Goal: Use online tool/utility: Utilize a website feature to perform a specific function

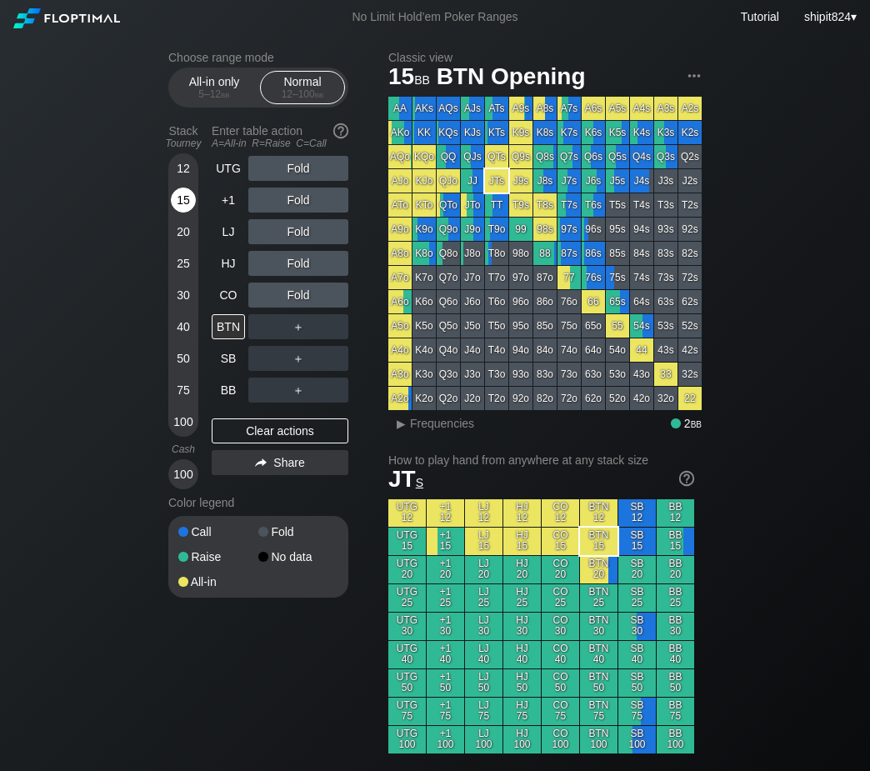
click at [190, 200] on div "15" at bounding box center [183, 200] width 25 height 25
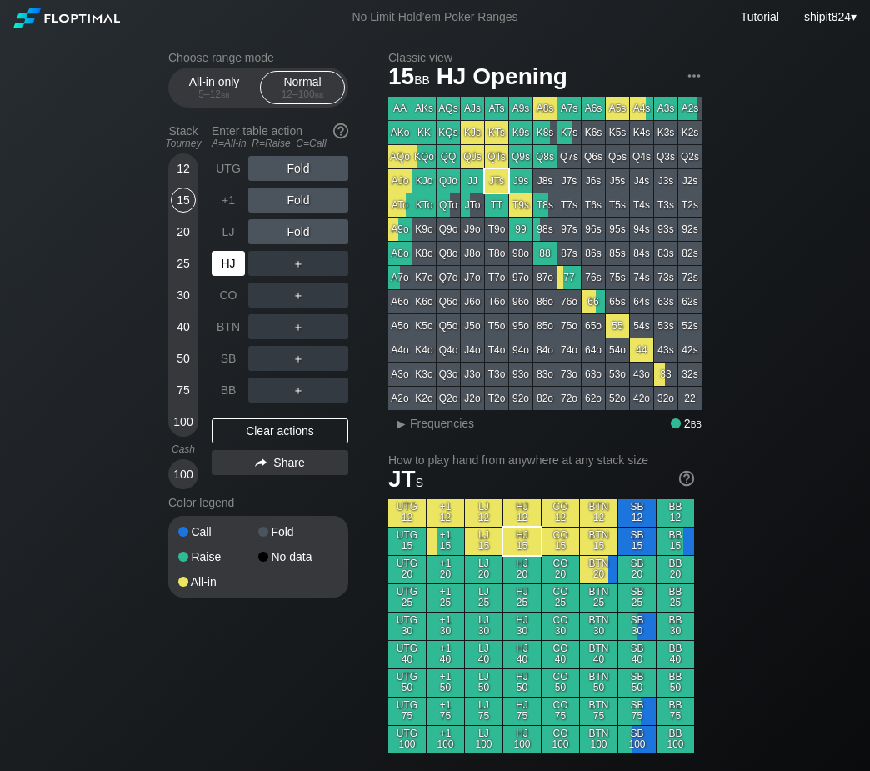
drag, startPoint x: 229, startPoint y: 261, endPoint x: 305, endPoint y: 247, distance: 77.2
click at [230, 260] on div "HJ" at bounding box center [228, 263] width 33 height 25
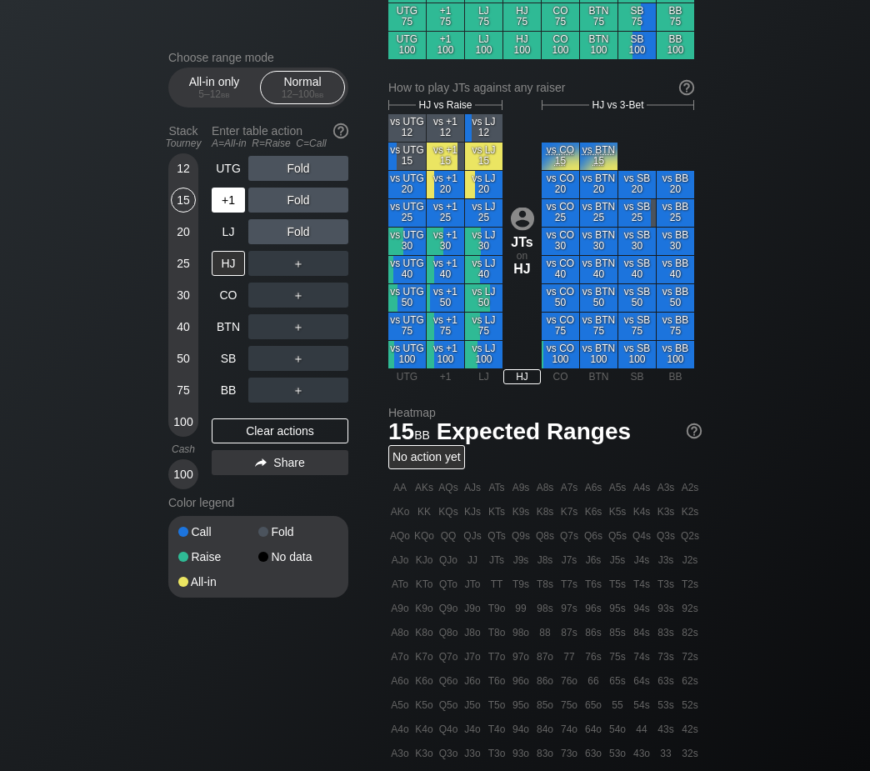
click at [229, 189] on div "+1" at bounding box center [230, 200] width 37 height 32
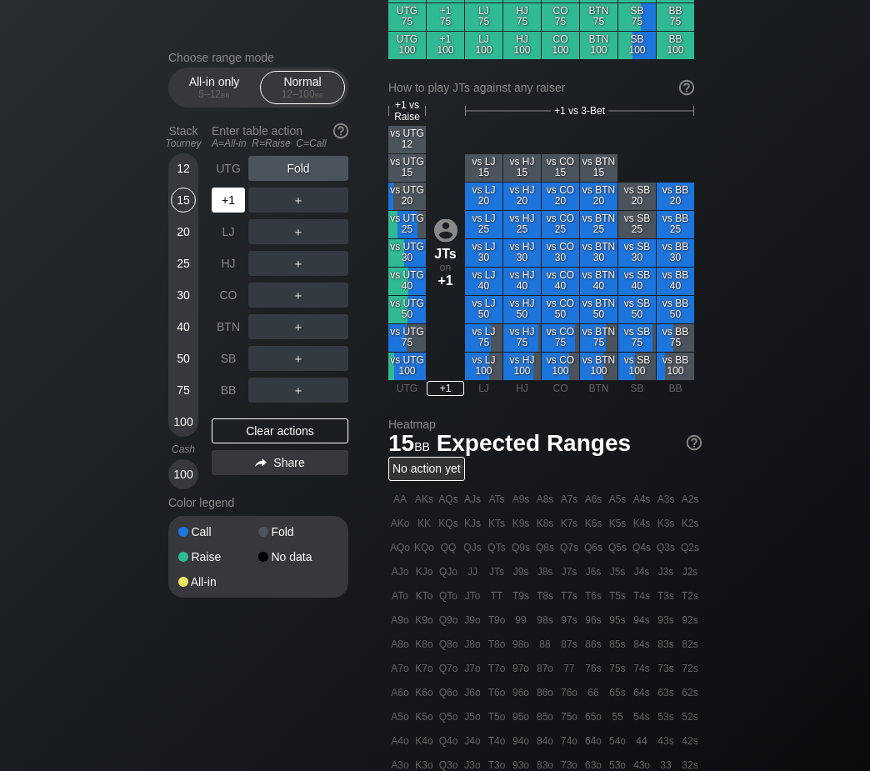
click at [229, 189] on div "+1" at bounding box center [230, 200] width 37 height 32
click at [229, 190] on div "+1" at bounding box center [228, 200] width 33 height 25
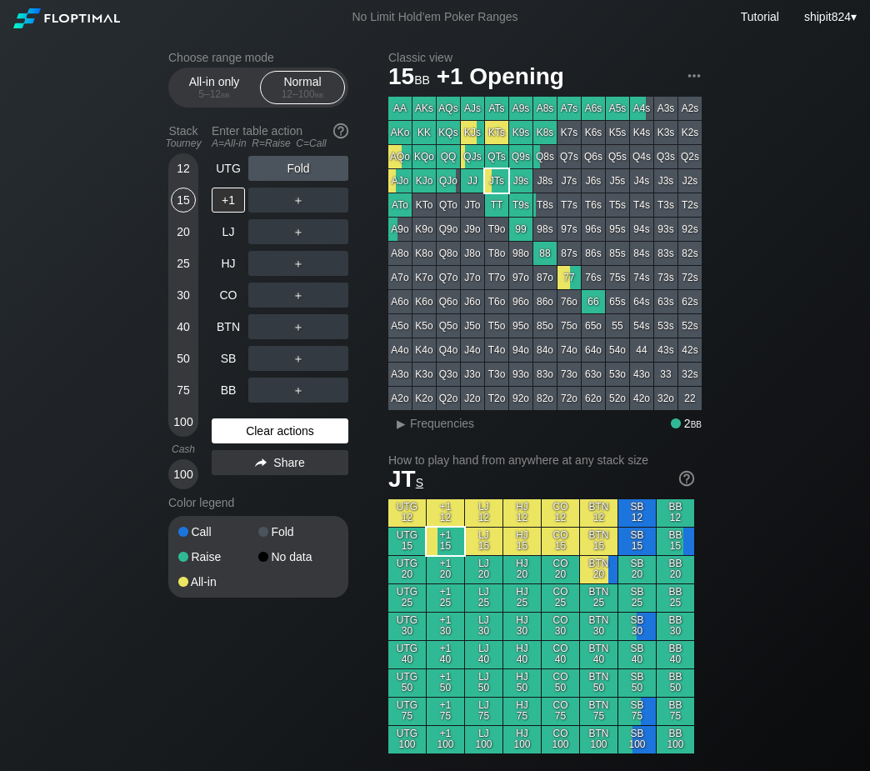
click at [251, 433] on div "Clear actions" at bounding box center [280, 431] width 137 height 25
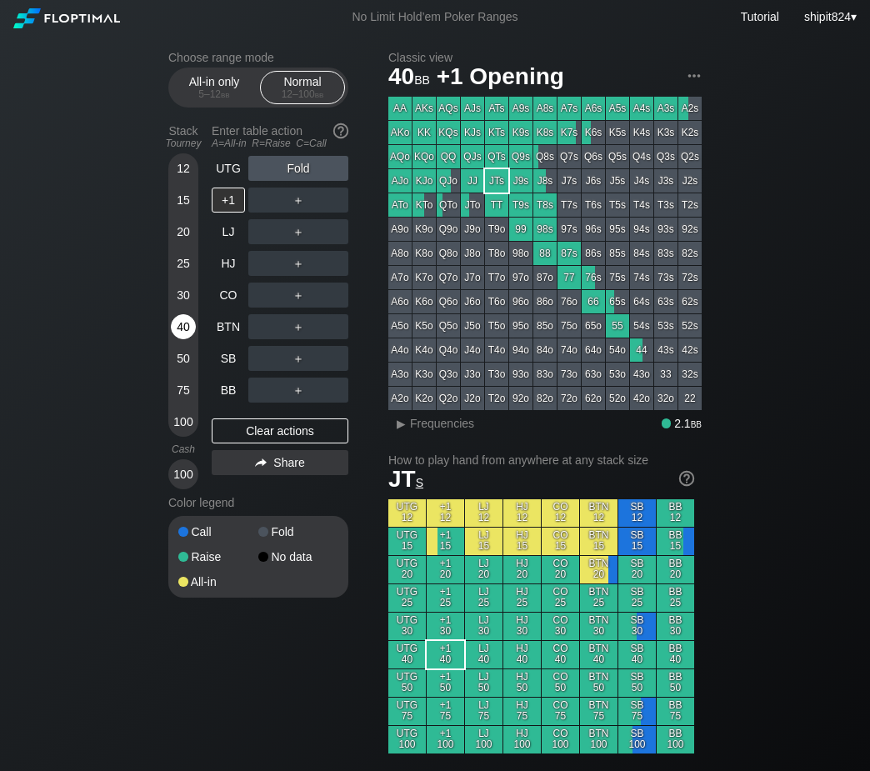
click at [180, 320] on div "40" at bounding box center [183, 326] width 25 height 25
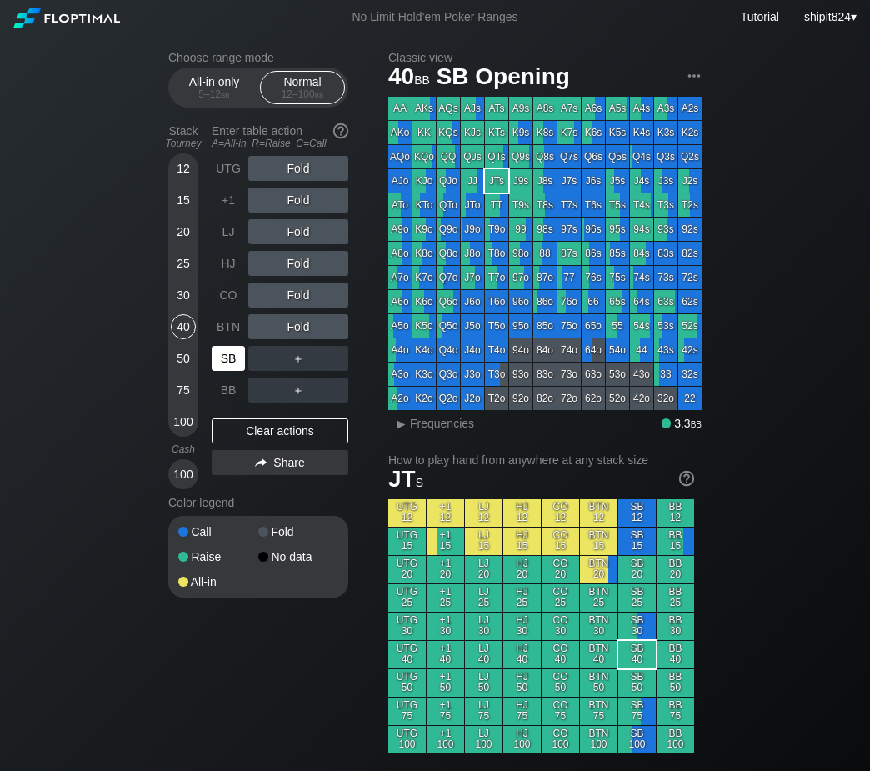
click at [223, 354] on div "SB" at bounding box center [228, 358] width 33 height 25
drag, startPoint x: 223, startPoint y: 354, endPoint x: 402, endPoint y: 342, distance: 178.9
click at [241, 352] on div "SB" at bounding box center [228, 358] width 33 height 25
click at [294, 329] on div "R ✕" at bounding box center [299, 326] width 33 height 25
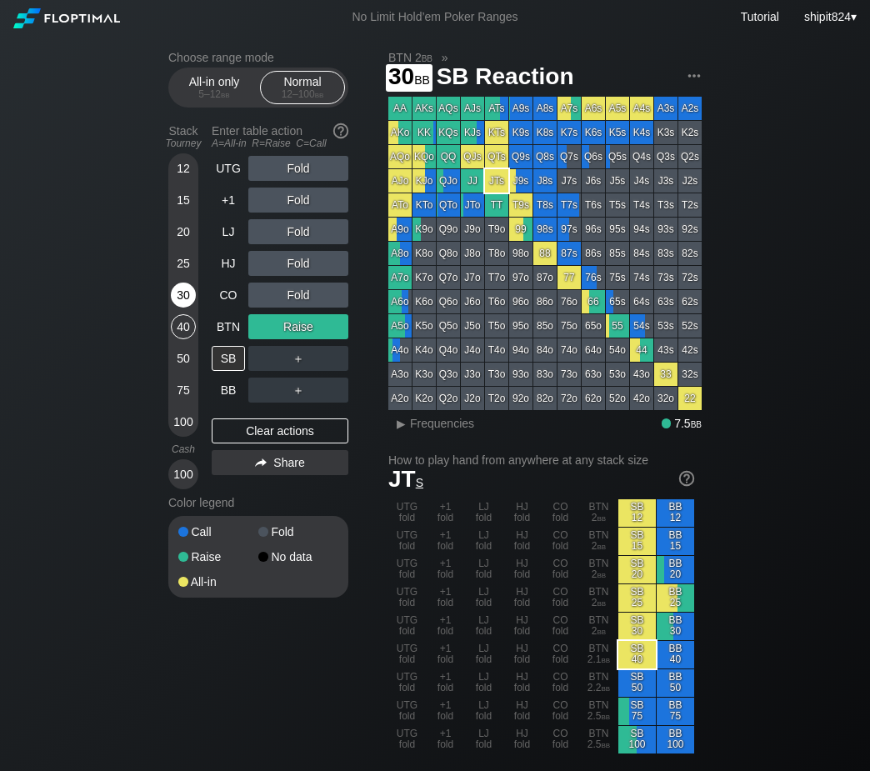
click at [186, 295] on div "30" at bounding box center [183, 295] width 25 height 25
click at [181, 327] on div "40" at bounding box center [183, 326] width 25 height 25
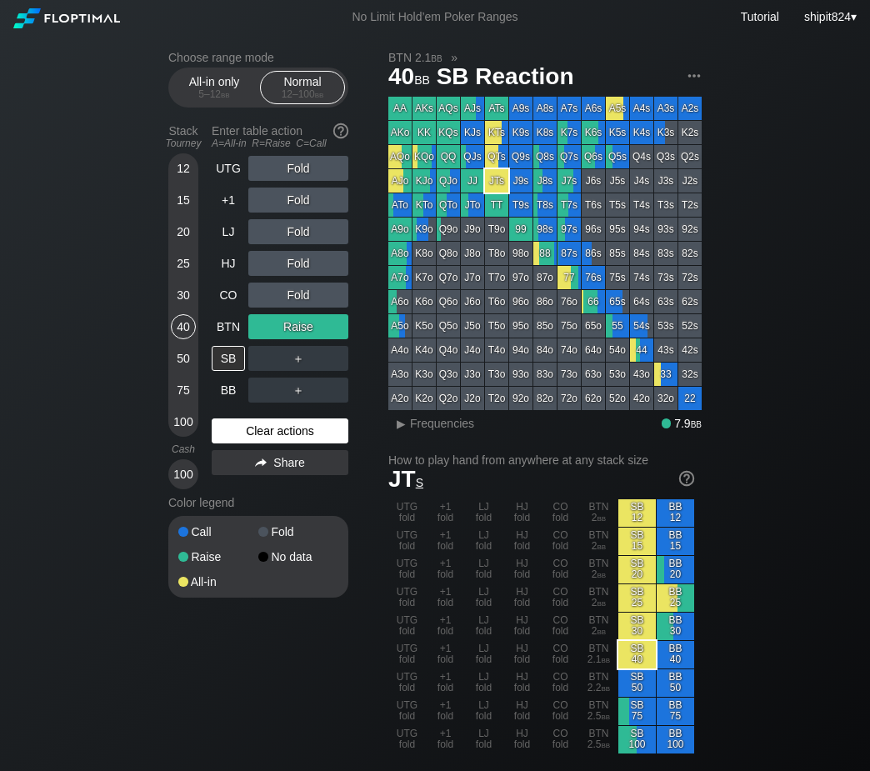
click at [268, 435] on div "Clear actions" at bounding box center [280, 431] width 137 height 25
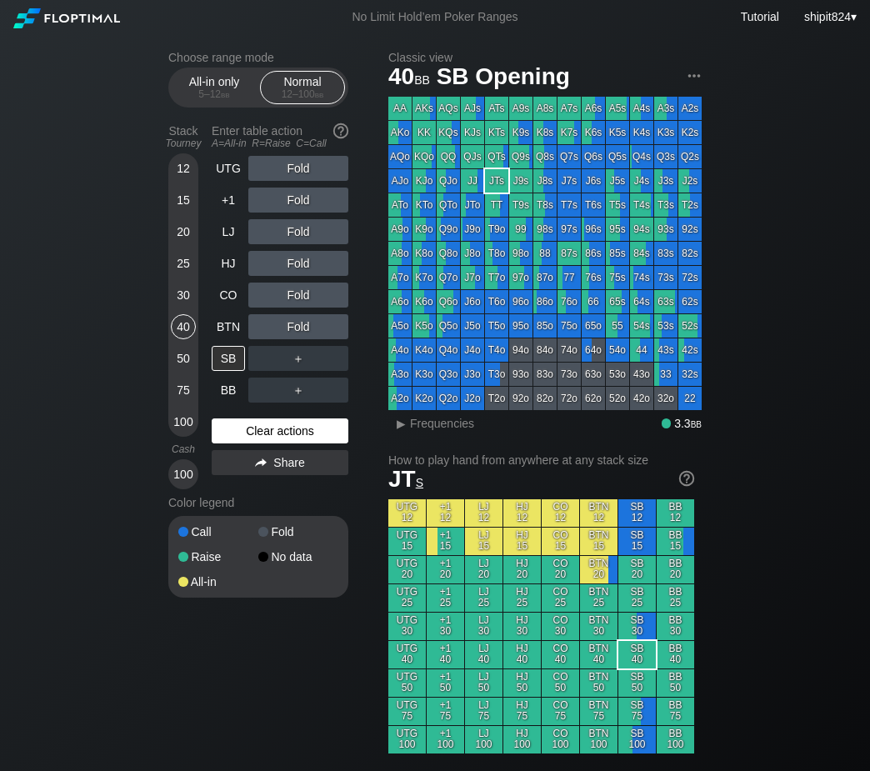
click at [271, 431] on div "Clear actions" at bounding box center [280, 431] width 137 height 25
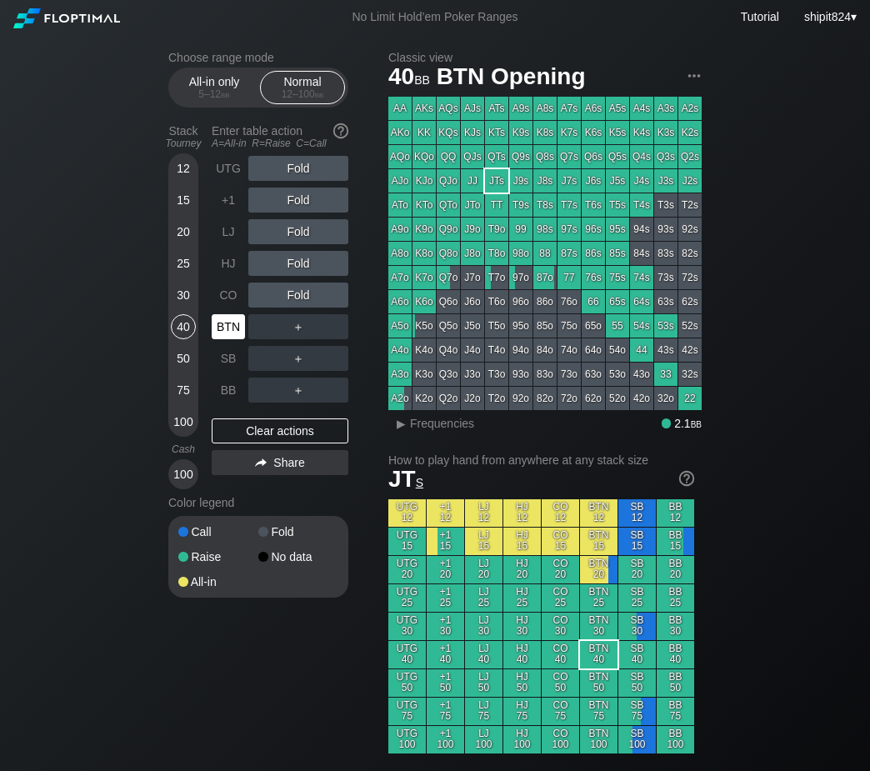
drag, startPoint x: 233, startPoint y: 336, endPoint x: 289, endPoint y: 314, distance: 60.7
click at [235, 336] on div "BTN" at bounding box center [228, 326] width 33 height 25
click at [298, 311] on div "A ✕ R ✕ C ✕ ＋" at bounding box center [298, 327] width 100 height 38
click at [298, 304] on div "R ✕" at bounding box center [299, 295] width 33 height 25
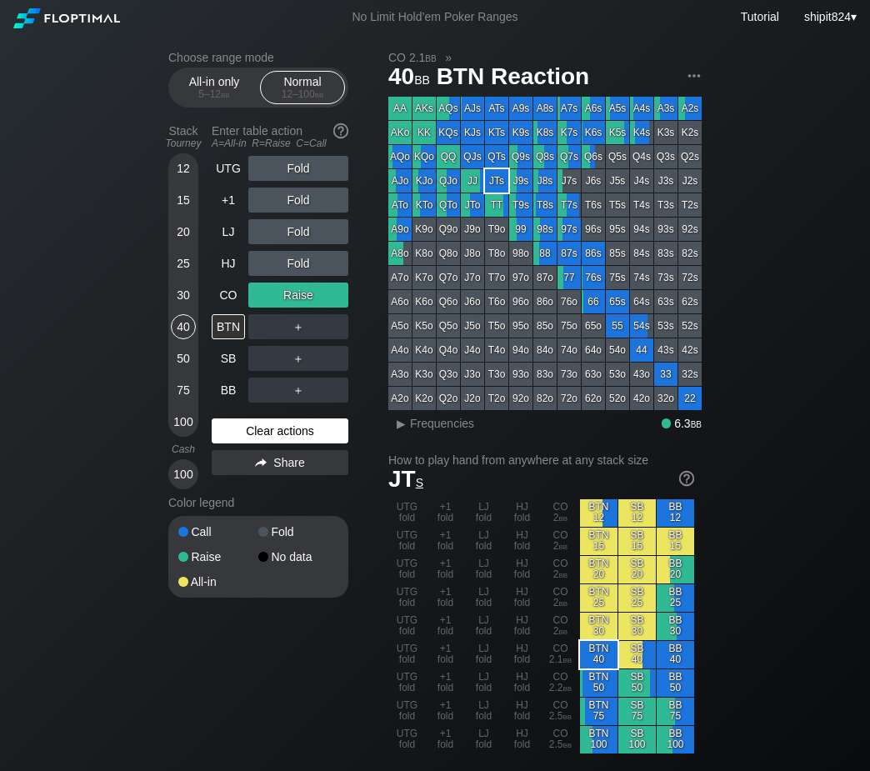
click at [313, 434] on div "Clear actions" at bounding box center [280, 431] width 137 height 25
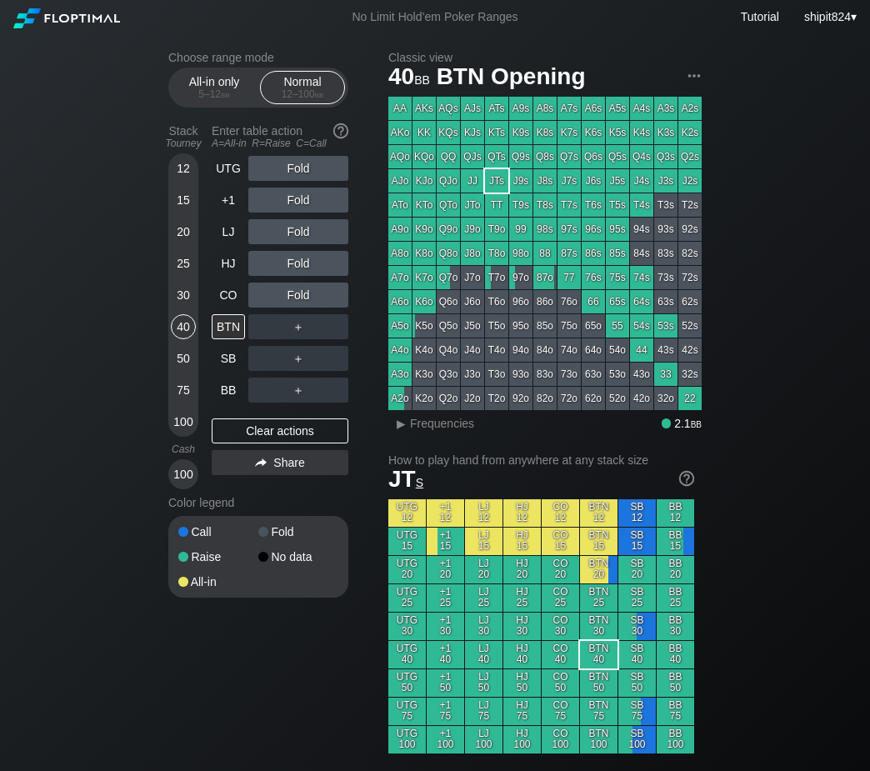
click at [313, 430] on div "Clear actions" at bounding box center [280, 431] width 137 height 25
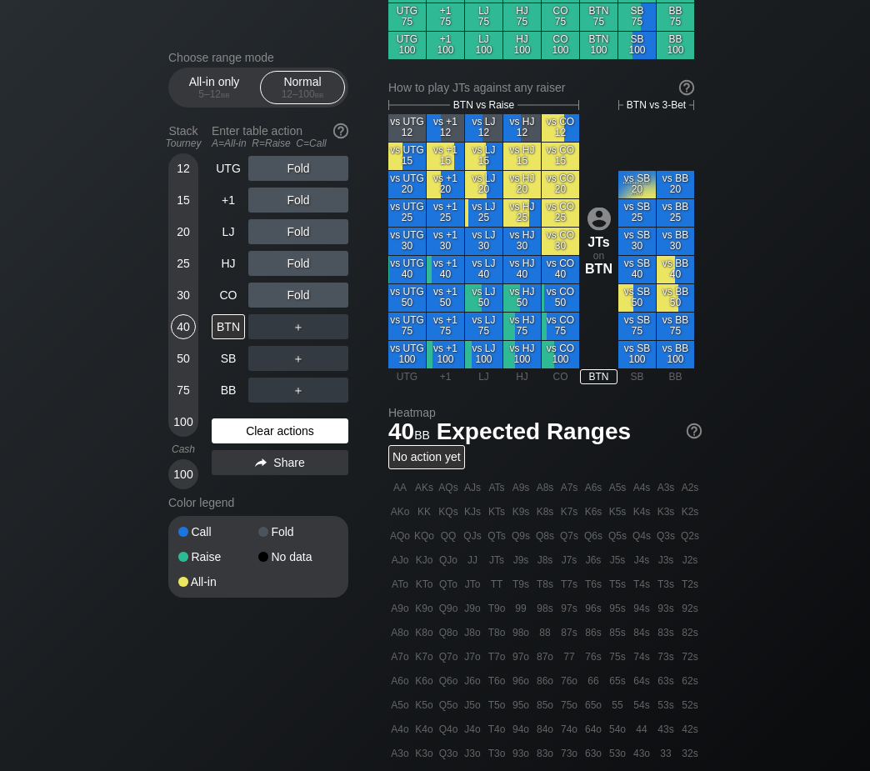
drag, startPoint x: 249, startPoint y: 429, endPoint x: 243, endPoint y: 396, distance: 33.9
click at [249, 429] on div "Clear actions" at bounding box center [280, 431] width 137 height 25
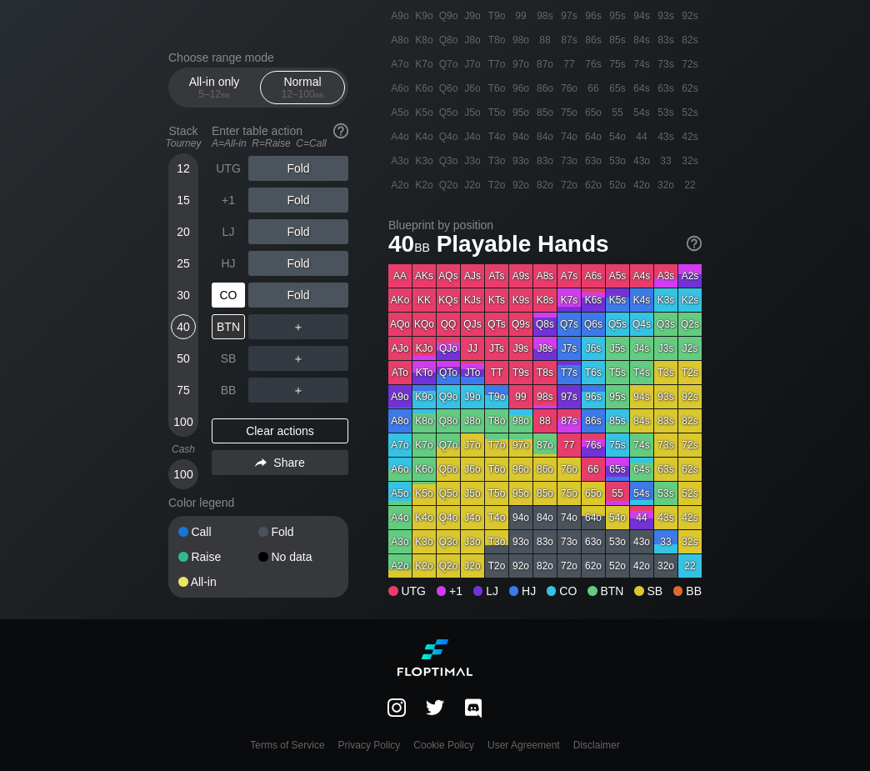
click at [233, 291] on div "CO" at bounding box center [228, 295] width 33 height 25
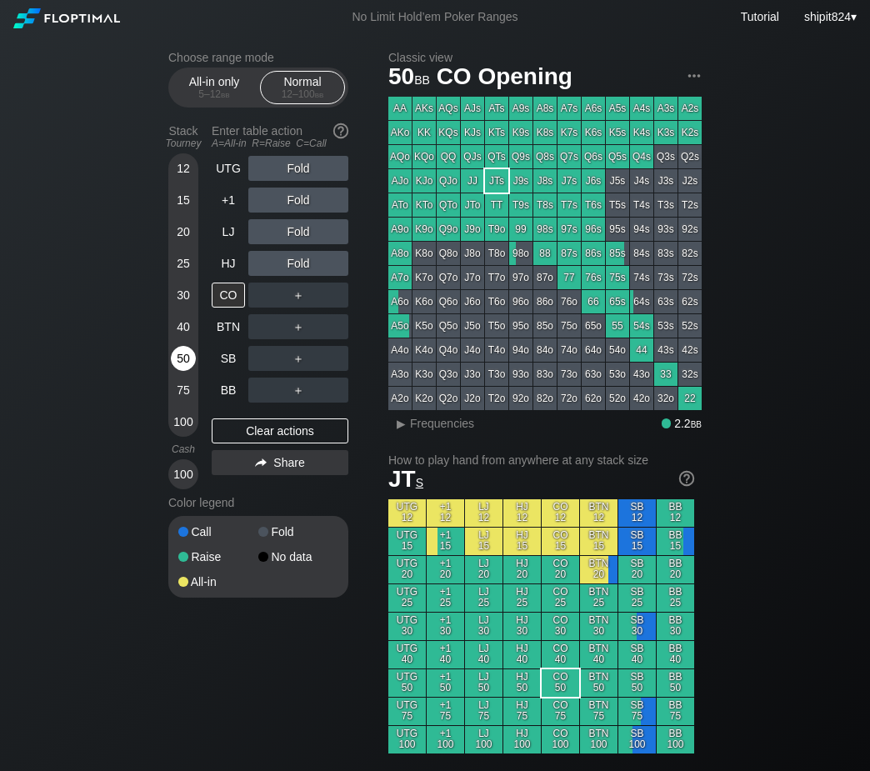
click at [188, 358] on div "50" at bounding box center [183, 358] width 25 height 25
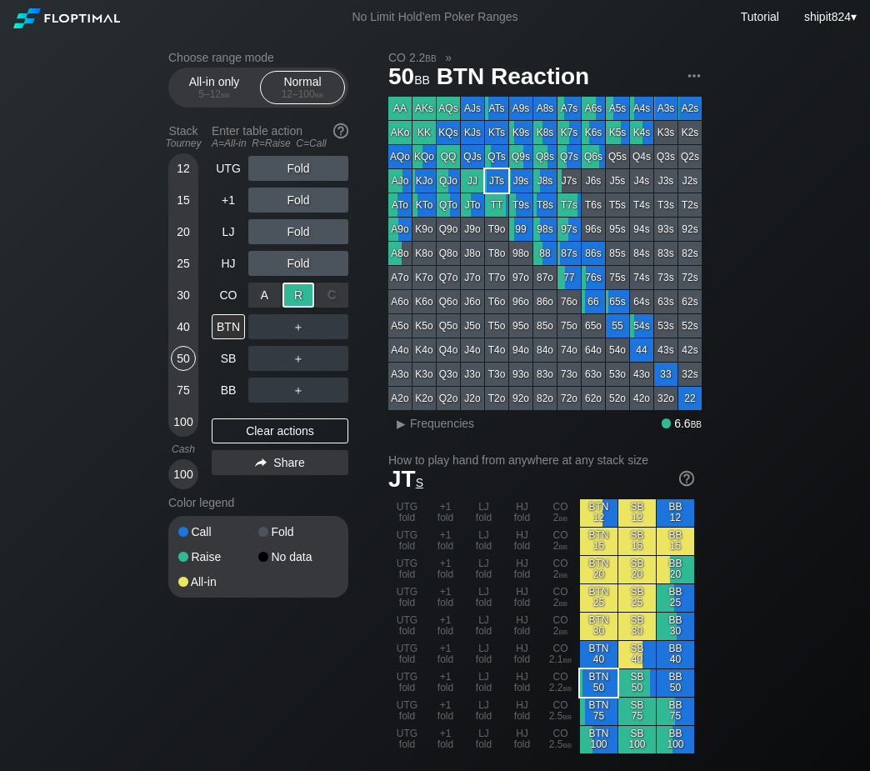
drag, startPoint x: 305, startPoint y: 299, endPoint x: 332, endPoint y: 328, distance: 39.5
click at [305, 298] on div "R ✕" at bounding box center [299, 295] width 33 height 25
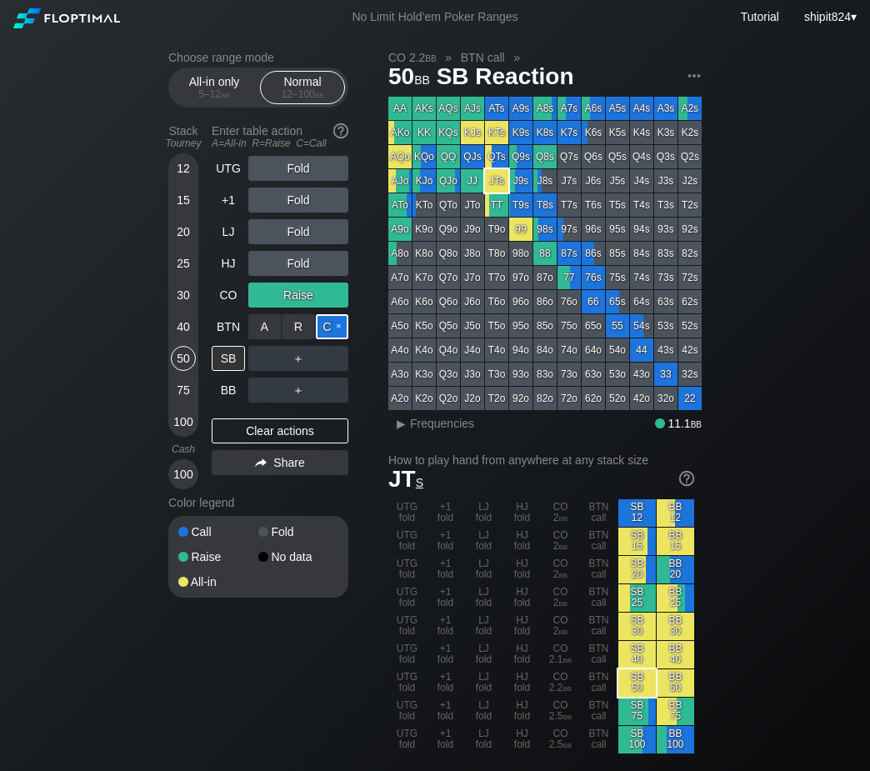
click at [338, 325] on div "C ✕" at bounding box center [332, 326] width 33 height 25
click at [294, 399] on div "R ✕" at bounding box center [299, 390] width 33 height 25
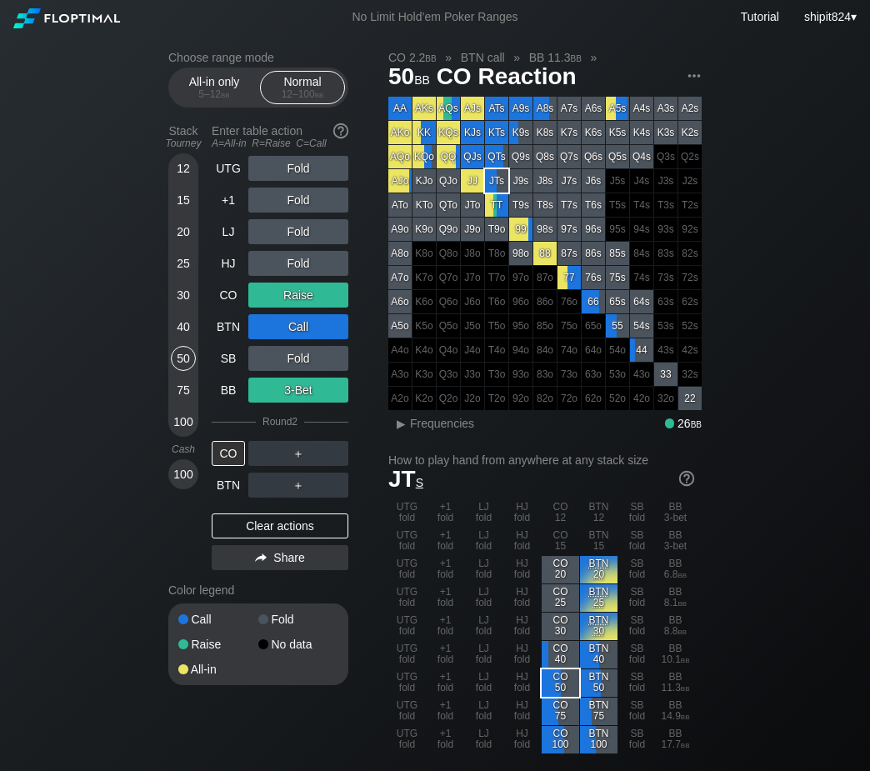
drag, startPoint x: 264, startPoint y: 524, endPoint x: 266, endPoint y: 504, distance: 20.9
click at [265, 524] on div "Clear actions" at bounding box center [280, 526] width 137 height 25
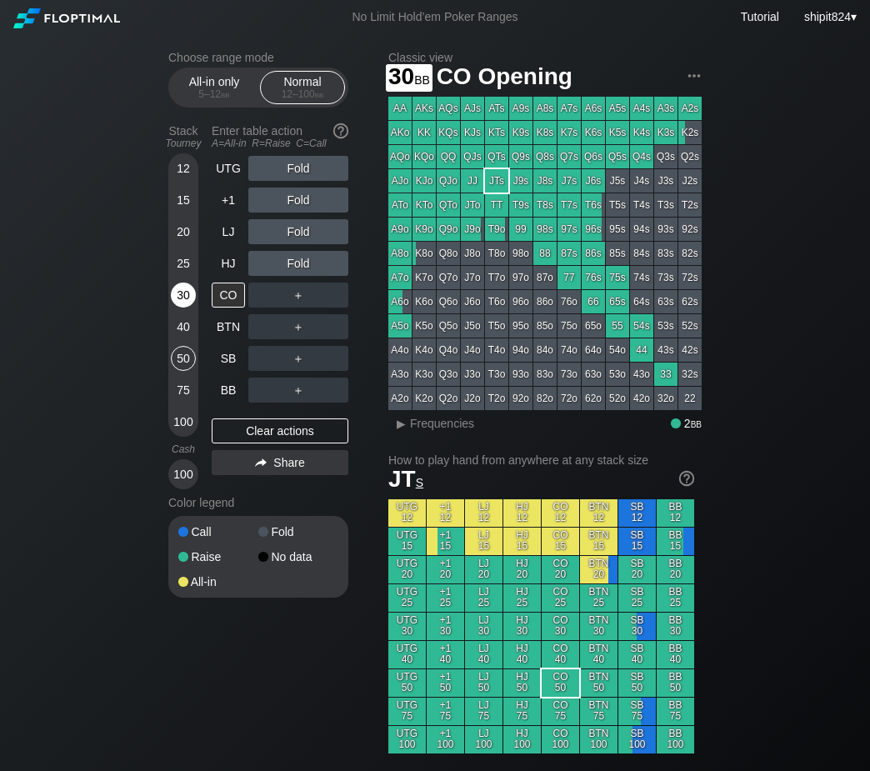
click at [185, 295] on div "30" at bounding box center [183, 295] width 25 height 25
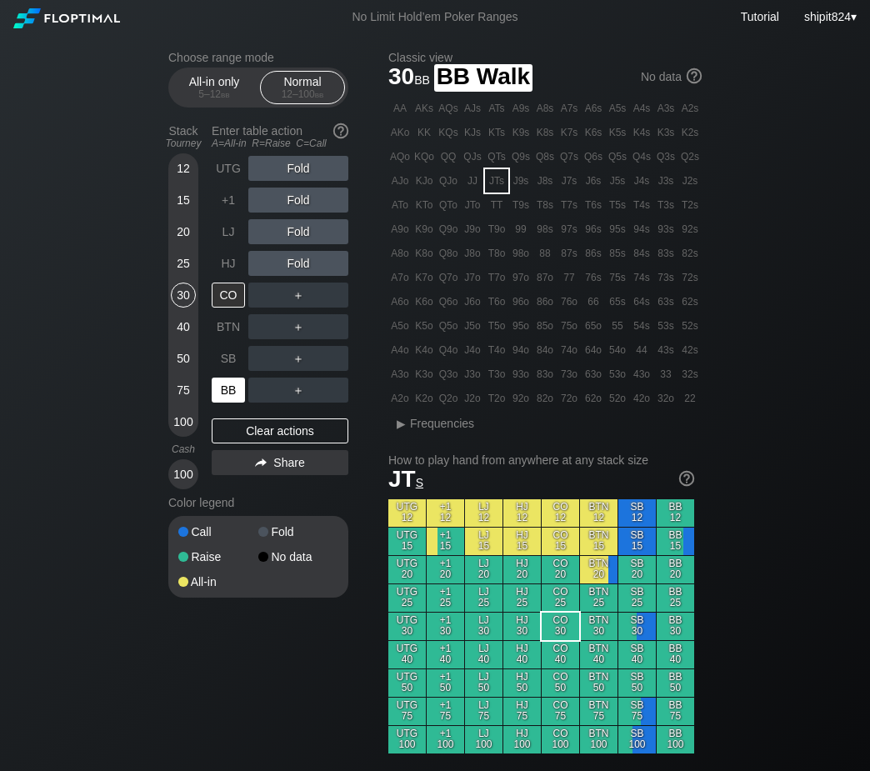
click at [226, 387] on div "BB" at bounding box center [228, 390] width 33 height 25
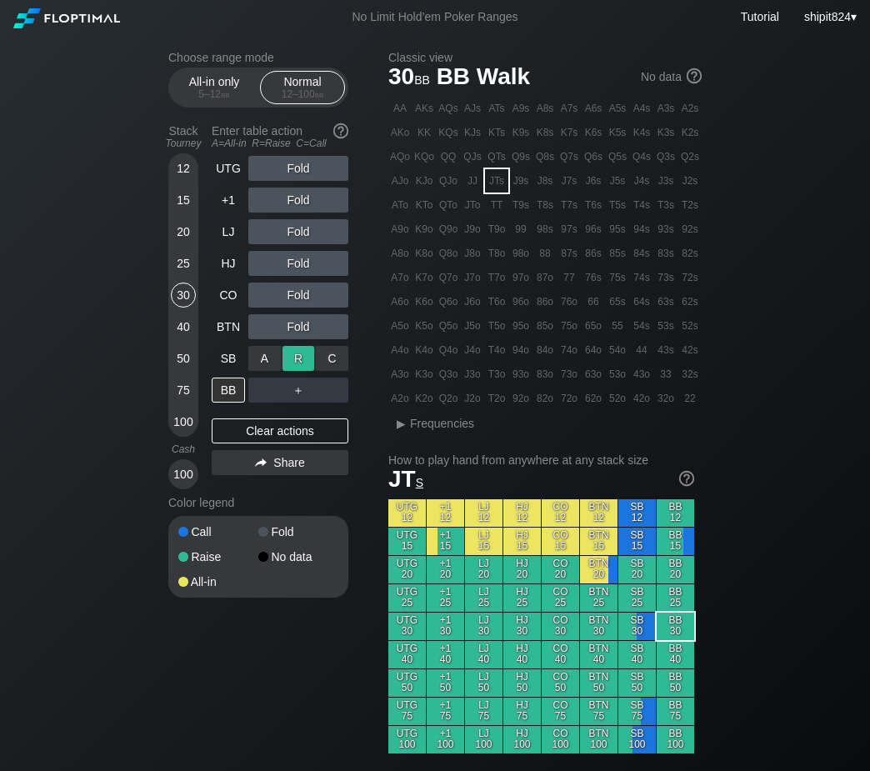
click at [301, 362] on div "R ✕" at bounding box center [299, 358] width 33 height 25
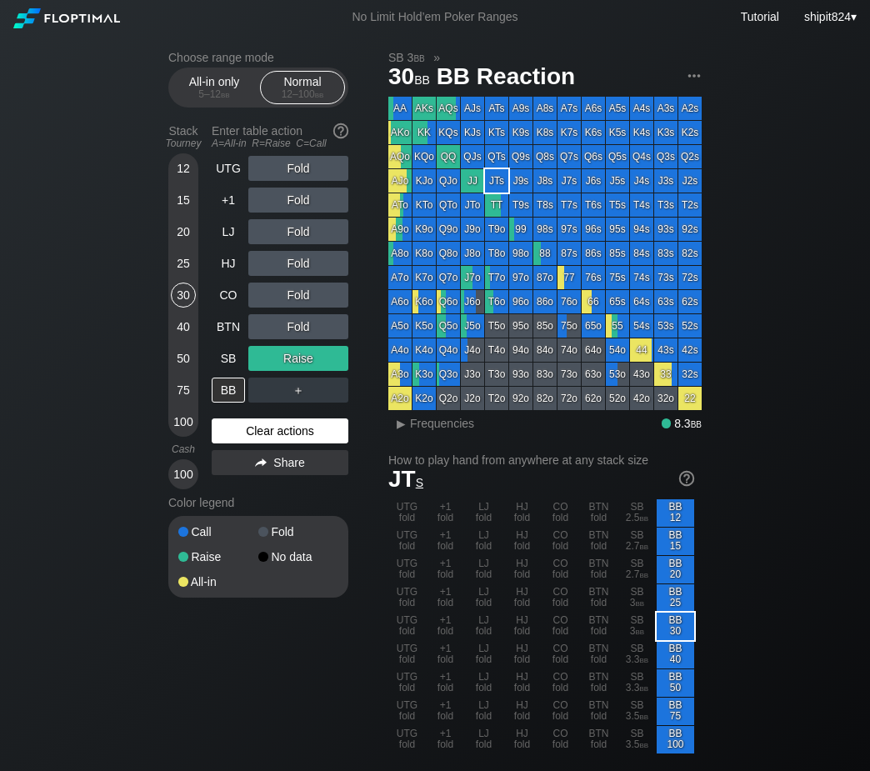
click at [247, 428] on div "Clear actions" at bounding box center [280, 431] width 137 height 25
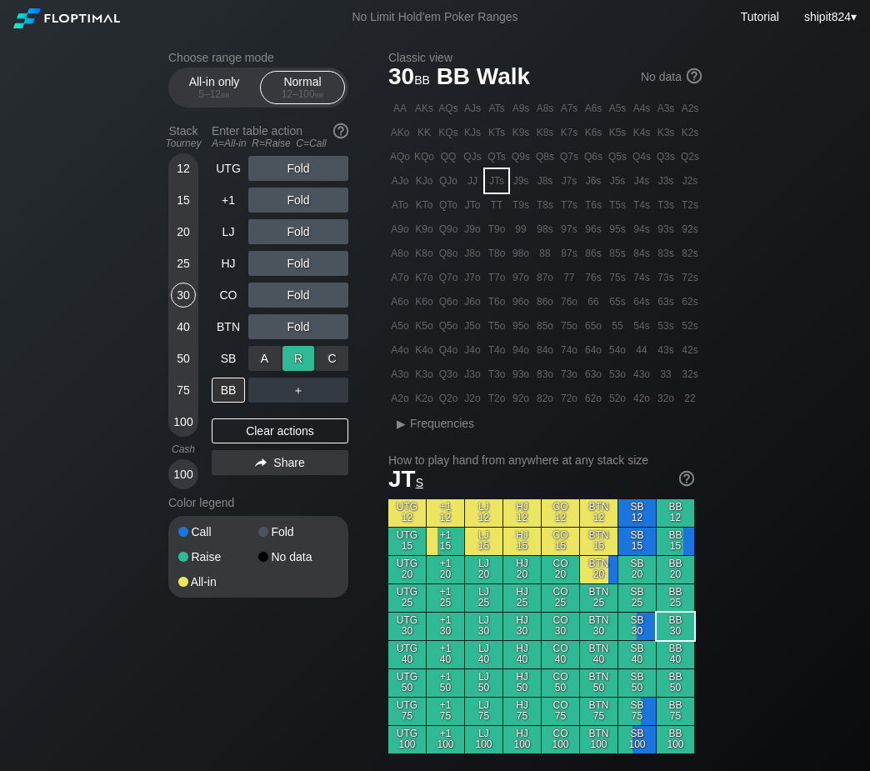
drag, startPoint x: 311, startPoint y: 373, endPoint x: 291, endPoint y: 360, distance: 23.6
click at [328, 362] on div "C ✕" at bounding box center [332, 358] width 33 height 25
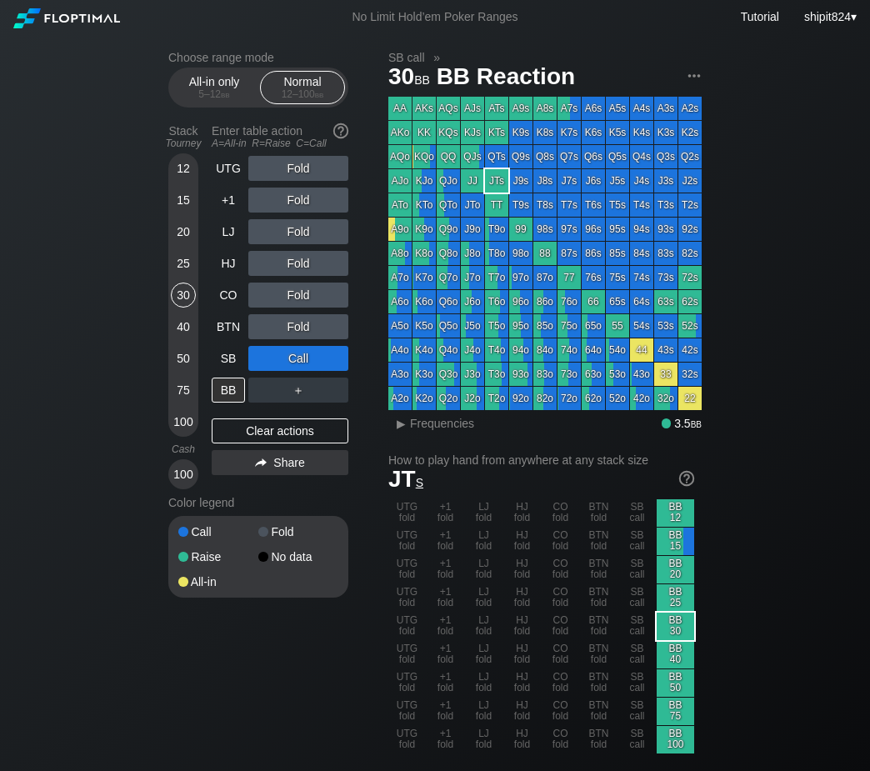
drag, startPoint x: 261, startPoint y: 423, endPoint x: 253, endPoint y: 417, distance: 9.5
click at [261, 423] on div "Clear actions" at bounding box center [280, 431] width 137 height 25
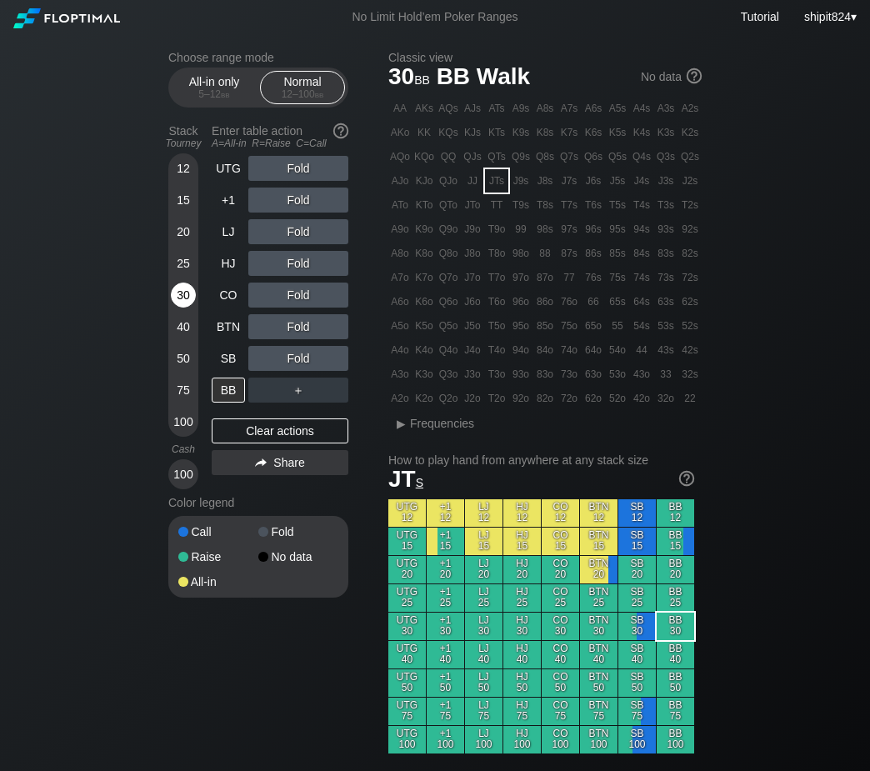
click at [175, 289] on div "30" at bounding box center [183, 295] width 25 height 25
click at [212, 332] on div "Stack Tourney Enter table action A=All-in R=Raise C=Call [PHONE_NUMBER] [PHONE_…" at bounding box center [258, 304] width 180 height 372
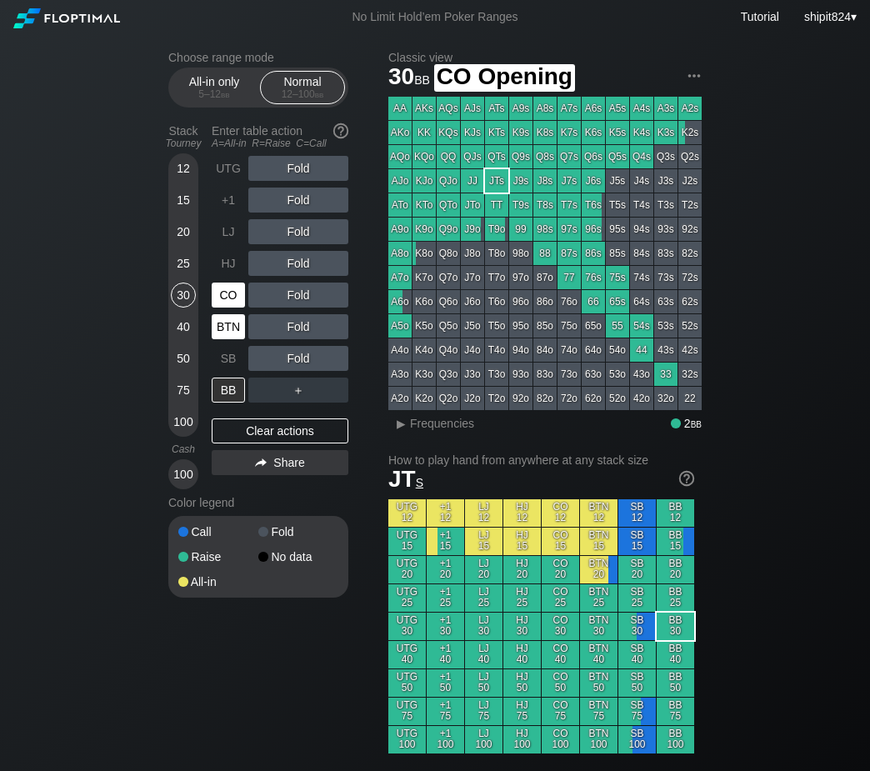
click at [223, 327] on div "BTN" at bounding box center [228, 326] width 33 height 25
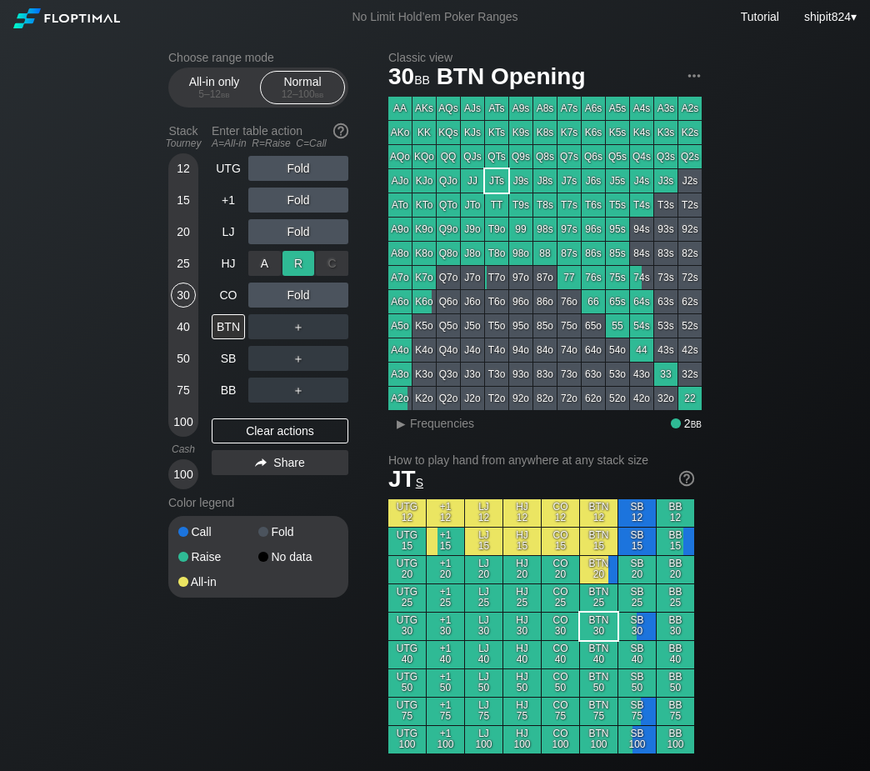
click at [301, 264] on div "R ✕" at bounding box center [299, 263] width 33 height 25
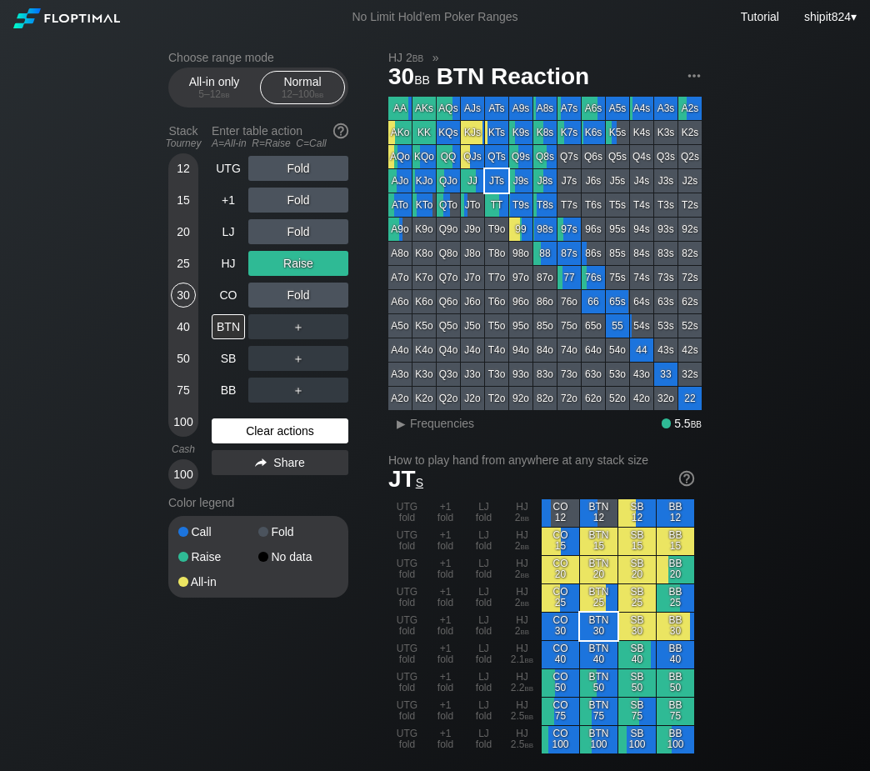
drag, startPoint x: 244, startPoint y: 429, endPoint x: 263, endPoint y: 427, distance: 18.4
click at [246, 427] on div "Clear actions" at bounding box center [280, 431] width 137 height 25
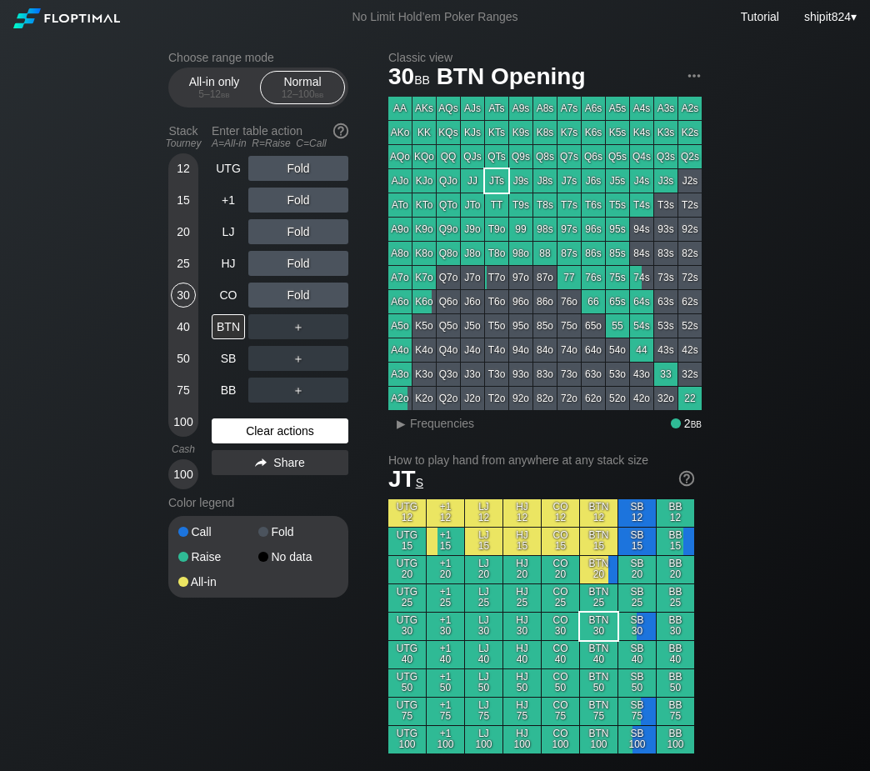
click at [247, 427] on div "Clear actions" at bounding box center [280, 431] width 137 height 25
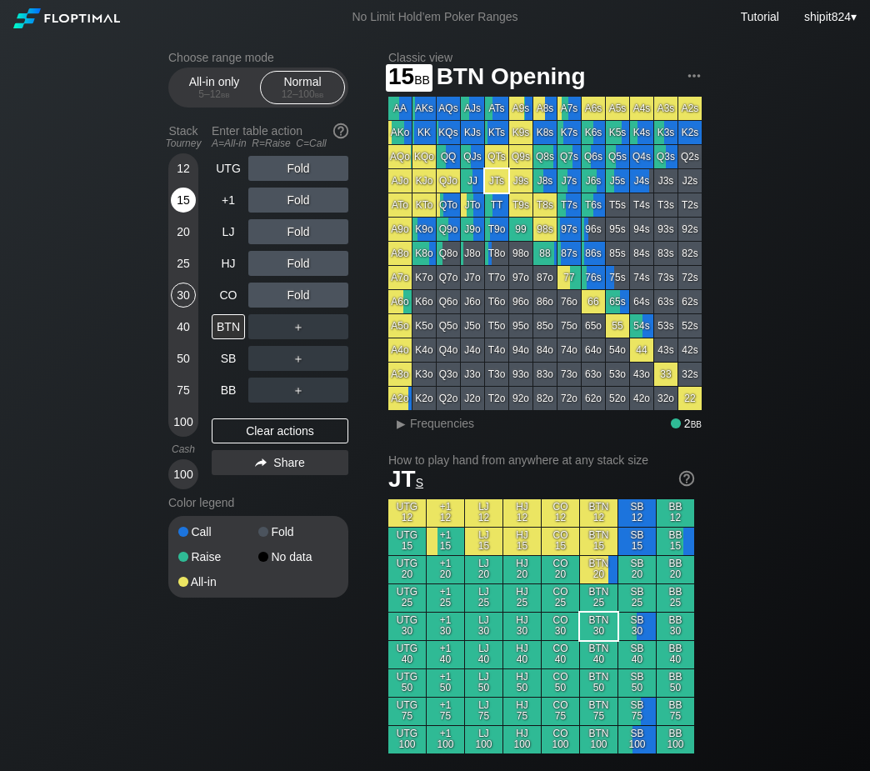
click at [193, 198] on div "15" at bounding box center [183, 200] width 25 height 25
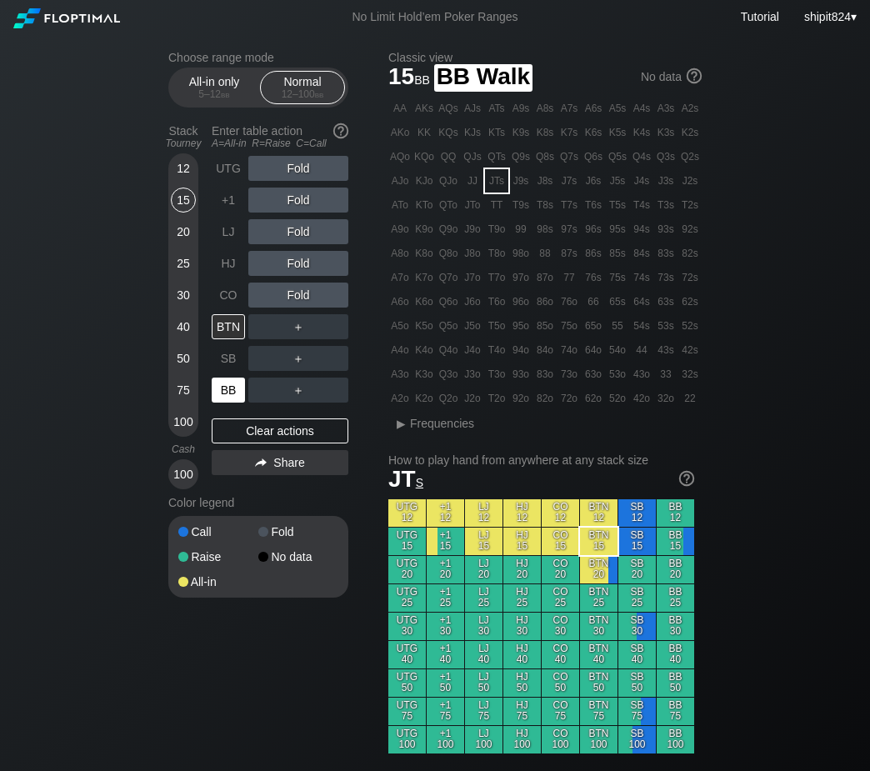
click at [238, 404] on div "UTG Fold +1 Fold LJ Fold HJ Fold CO Fold BTN ＋ SB ＋ BB ＋ Clear actions Share" at bounding box center [280, 322] width 137 height 333
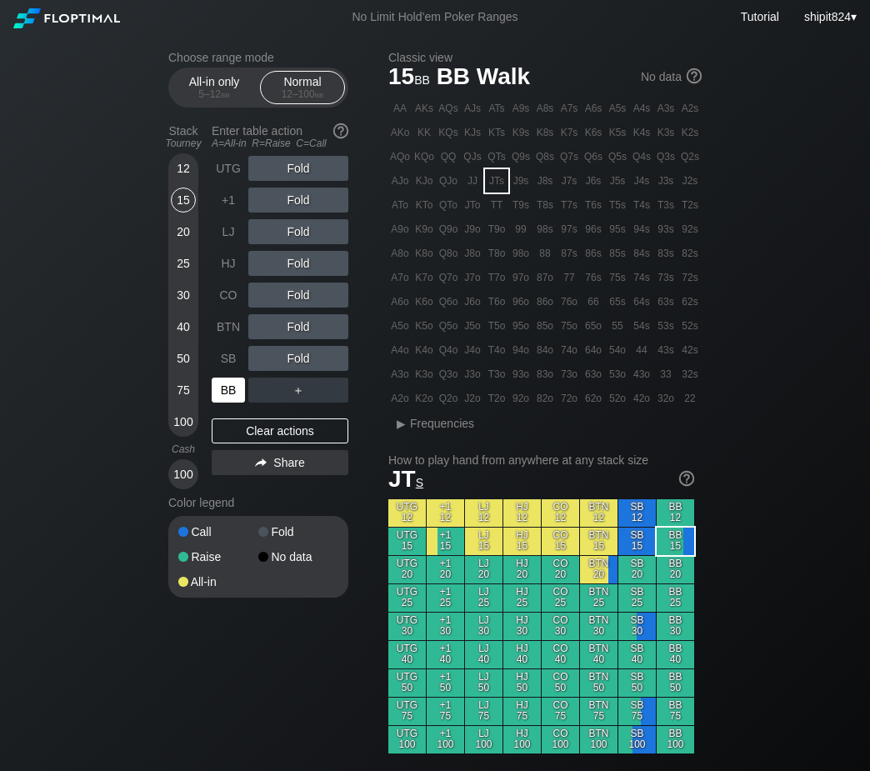
click at [230, 398] on div "BB" at bounding box center [228, 390] width 33 height 25
click at [298, 323] on div "R ✕" at bounding box center [299, 326] width 33 height 25
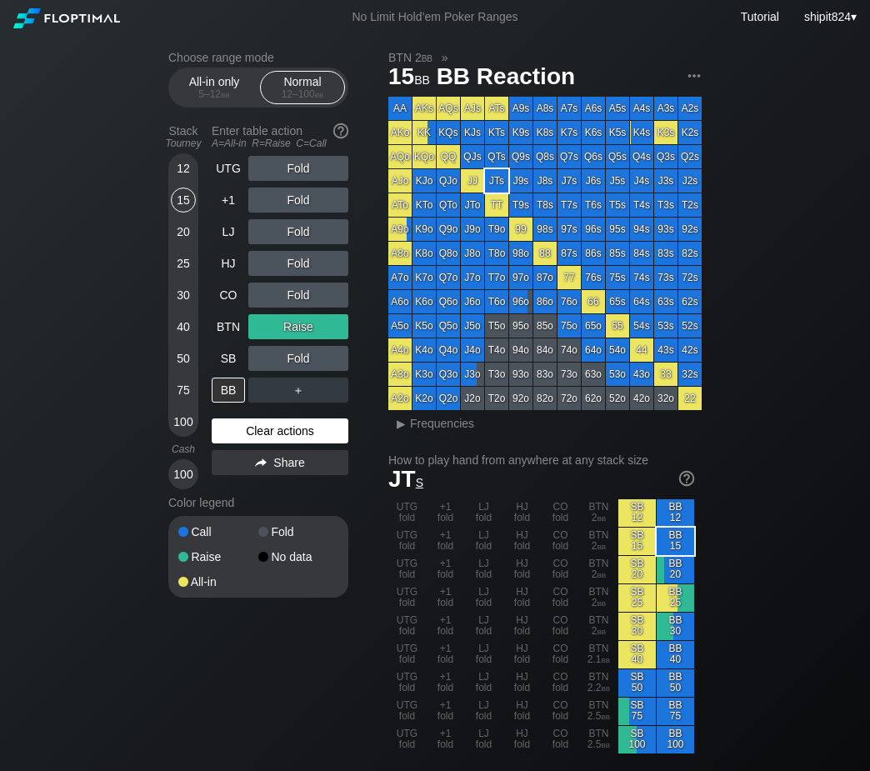
click at [253, 429] on div "Clear actions" at bounding box center [280, 431] width 137 height 25
click at [251, 429] on div "Clear actions" at bounding box center [280, 431] width 137 height 25
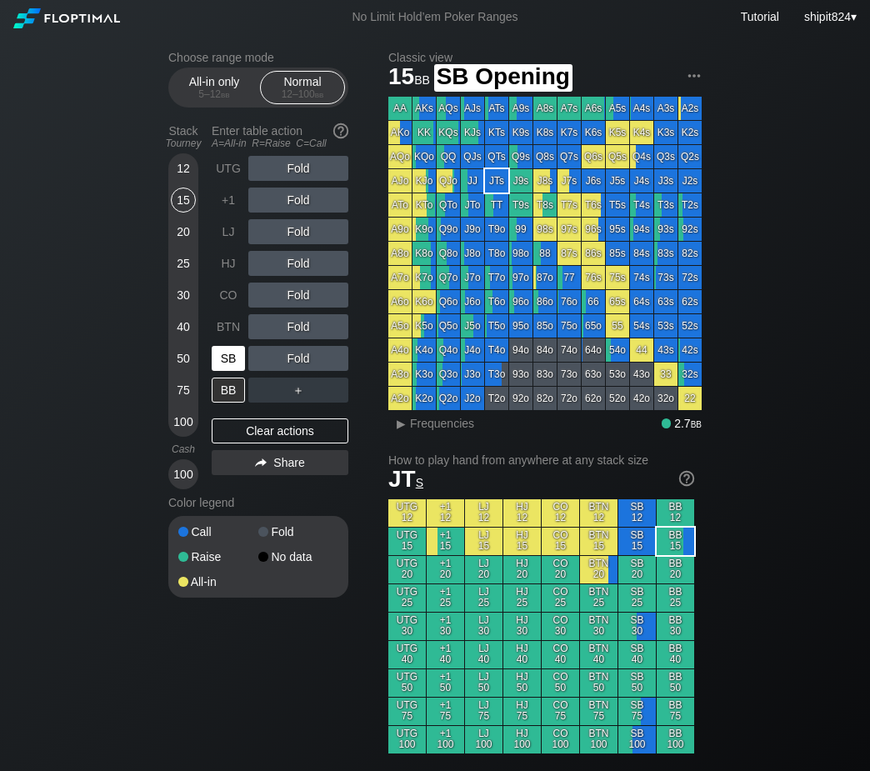
click at [233, 359] on div "SB" at bounding box center [228, 358] width 33 height 25
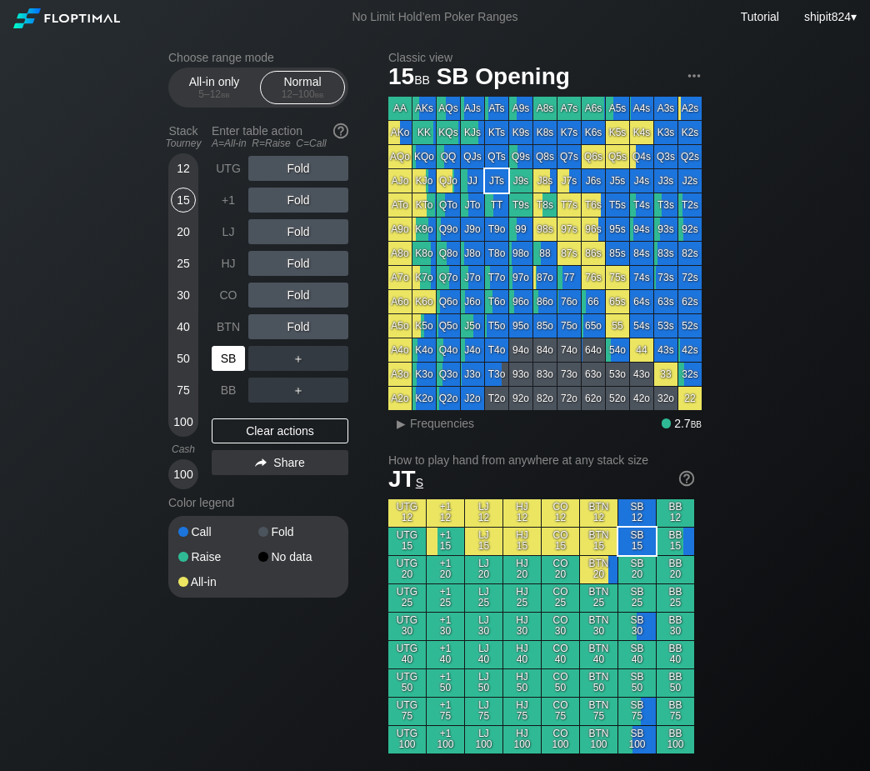
click at [233, 359] on div "SB" at bounding box center [228, 358] width 33 height 25
click at [232, 359] on div "SB" at bounding box center [228, 358] width 33 height 25
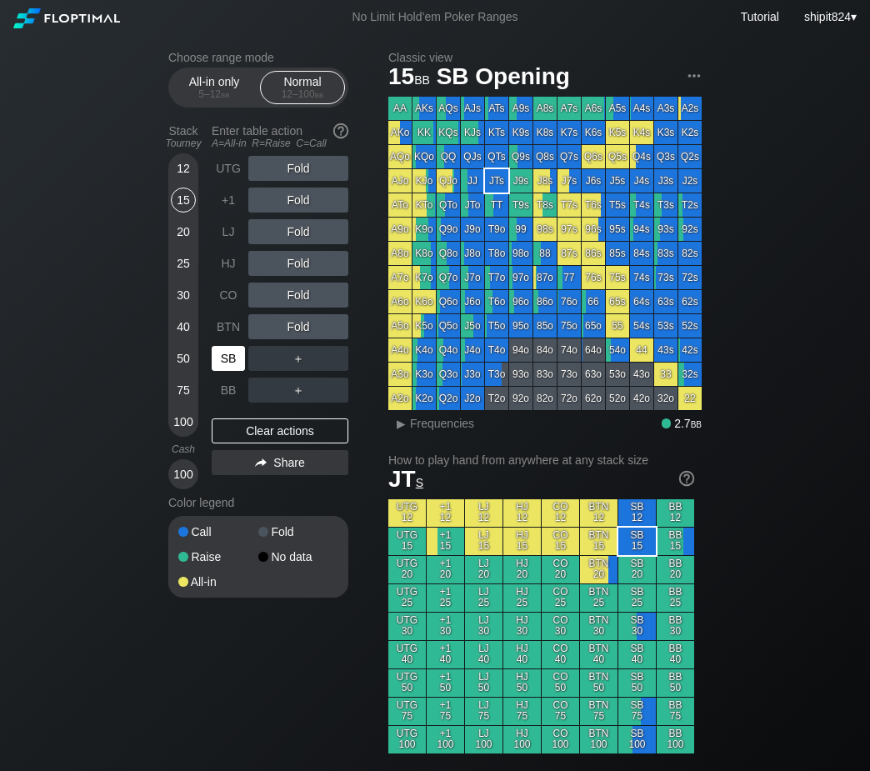
click at [232, 359] on div "SB" at bounding box center [228, 358] width 33 height 25
click at [231, 360] on div "SB" at bounding box center [228, 358] width 33 height 25
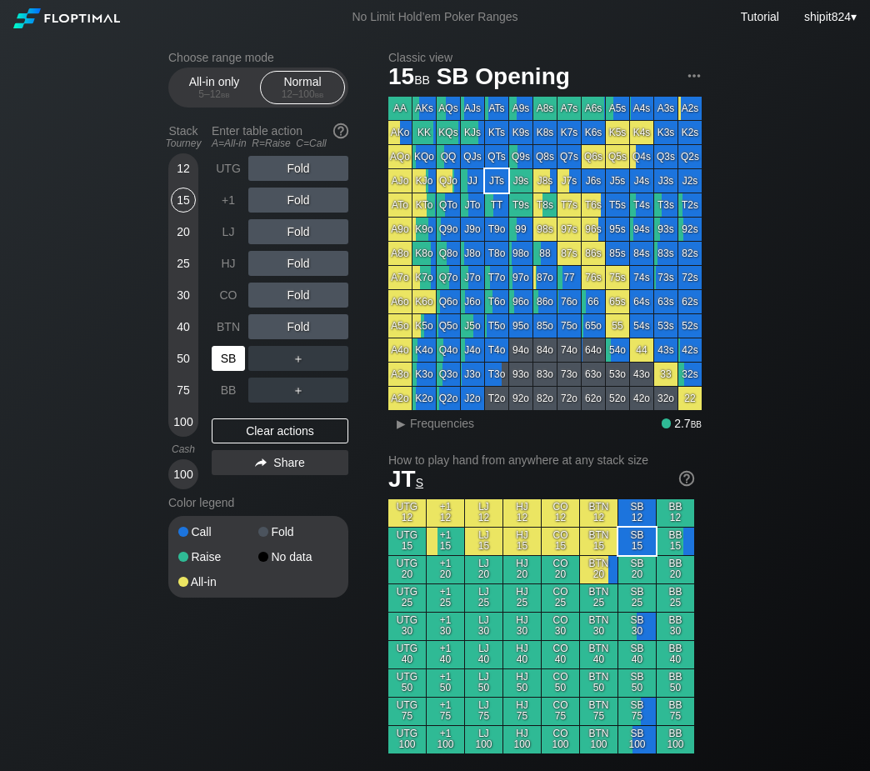
click at [230, 360] on div "SB" at bounding box center [228, 358] width 33 height 25
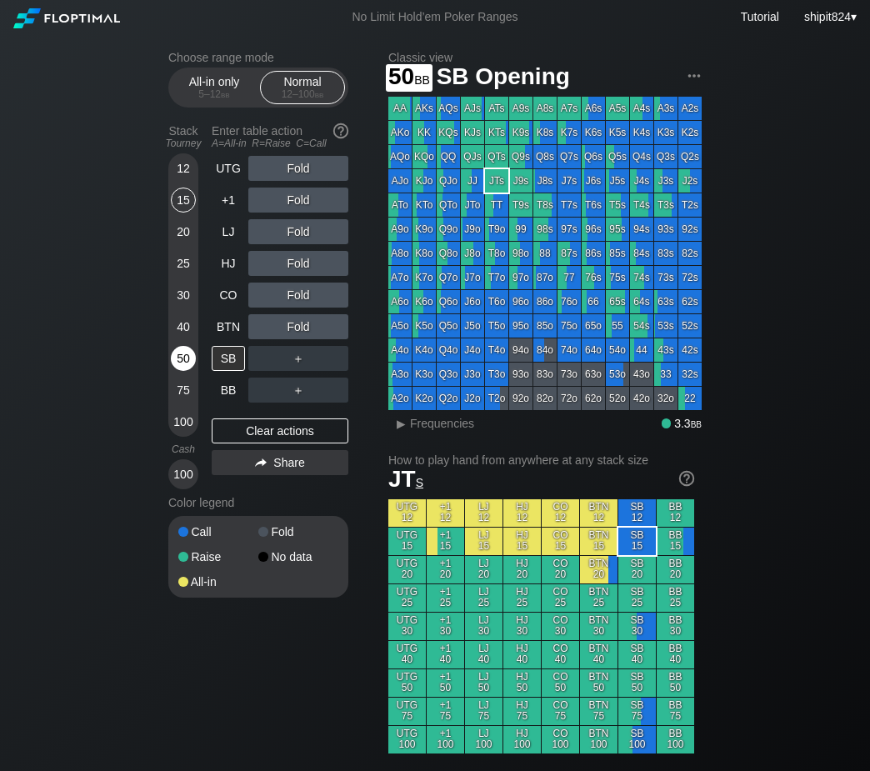
click at [179, 355] on div "50" at bounding box center [183, 358] width 25 height 25
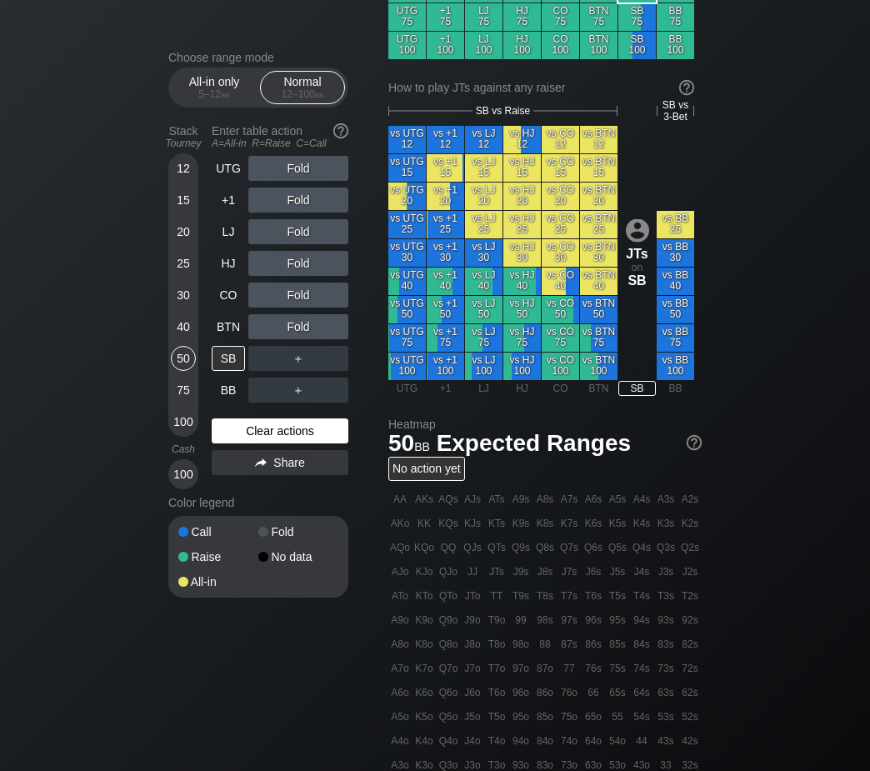
click at [293, 439] on div "Clear actions" at bounding box center [280, 431] width 137 height 25
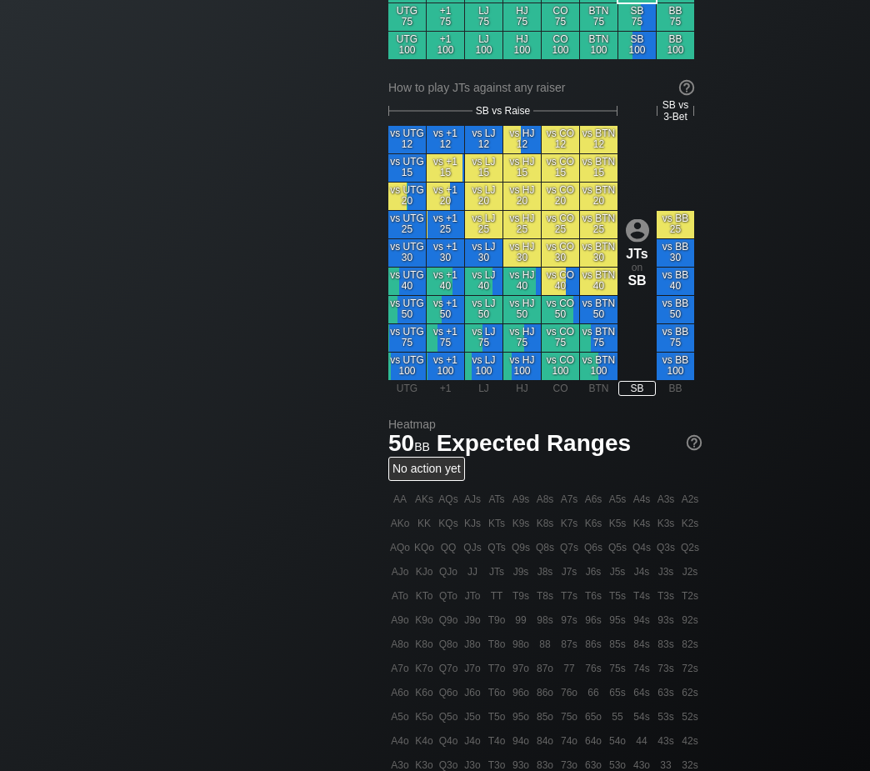
scroll to position [0, 0]
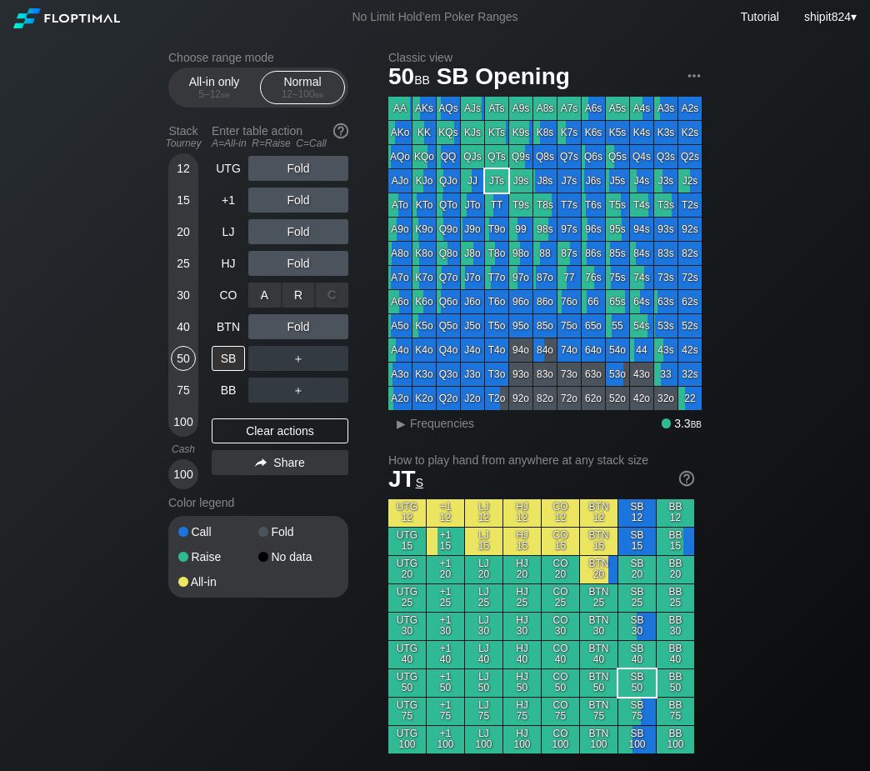
click at [248, 299] on div "A ✕ R ✕ C ✕ Fold" at bounding box center [298, 295] width 100 height 25
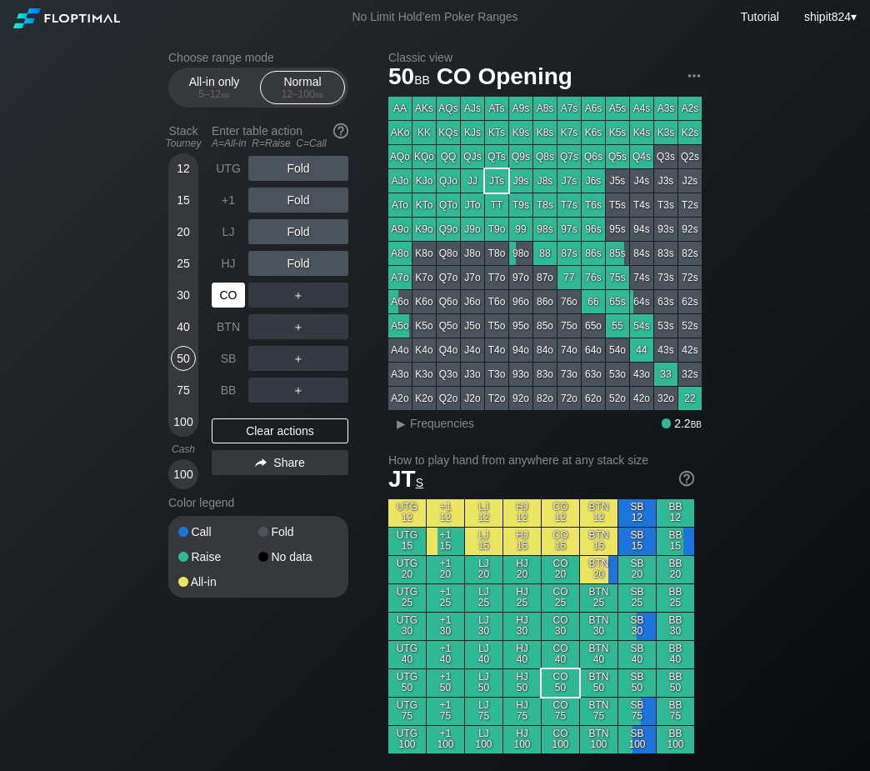
click at [226, 298] on div "CO" at bounding box center [228, 295] width 33 height 25
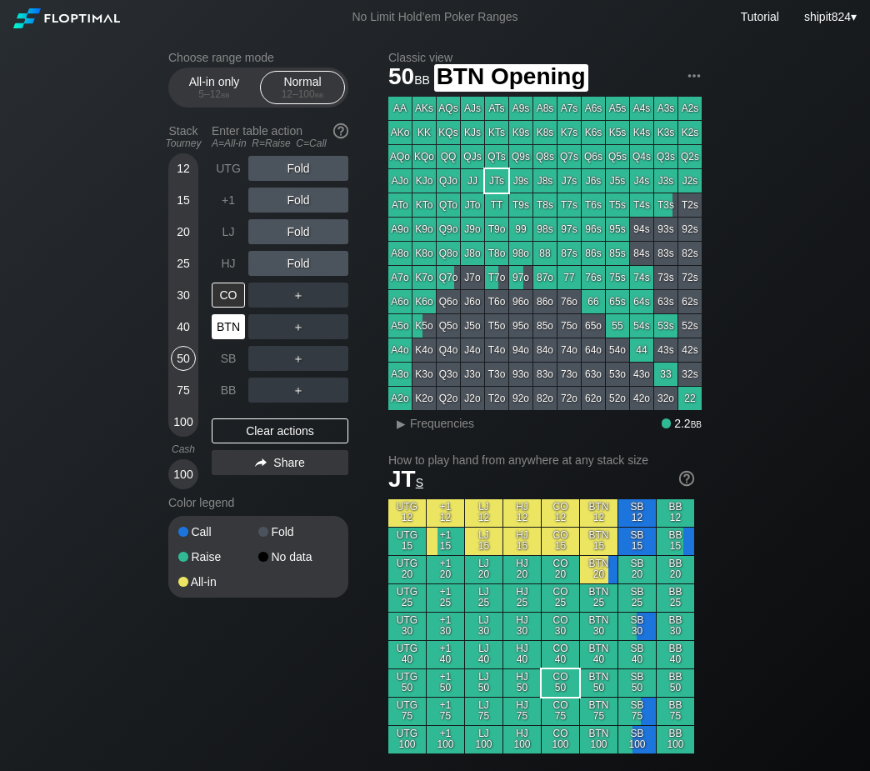
click at [229, 324] on div "BTN" at bounding box center [228, 326] width 33 height 25
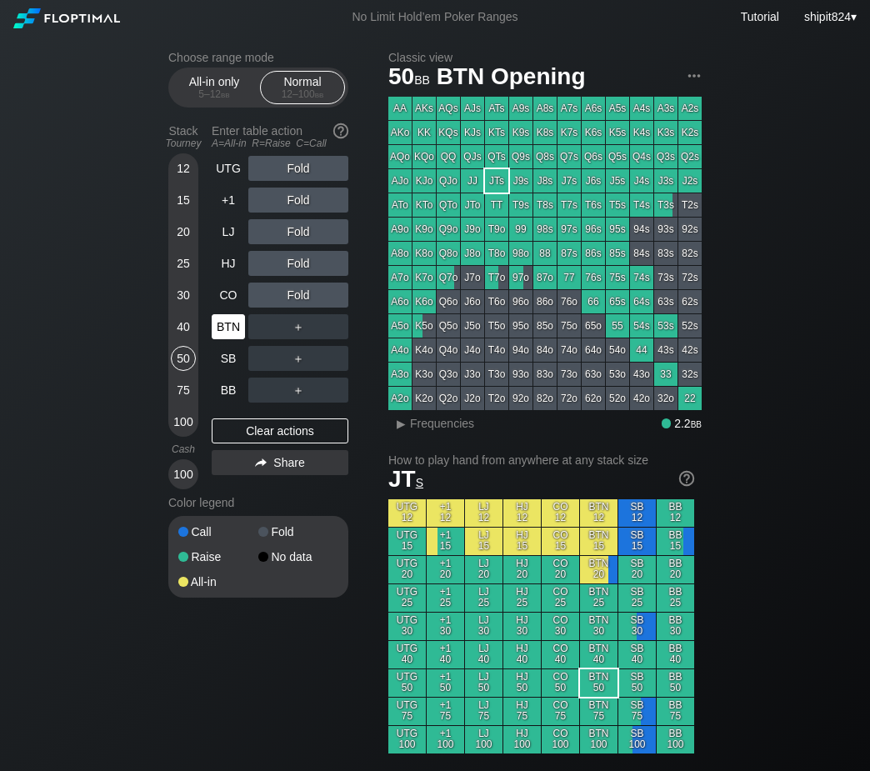
click at [229, 308] on div "CO" at bounding box center [228, 295] width 33 height 25
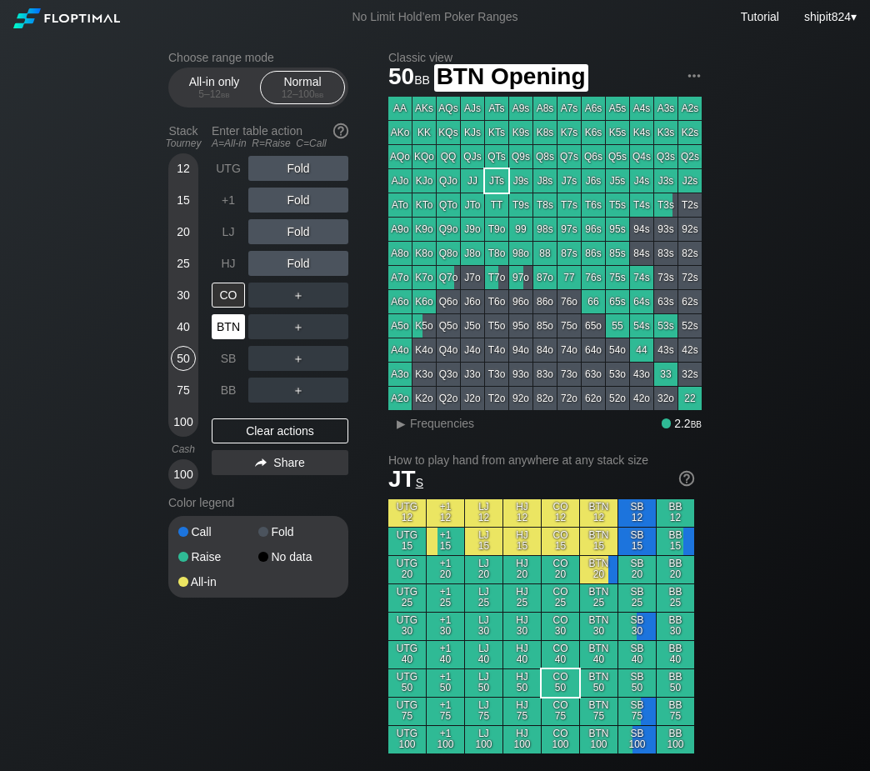
click at [228, 313] on div "BTN" at bounding box center [230, 327] width 37 height 32
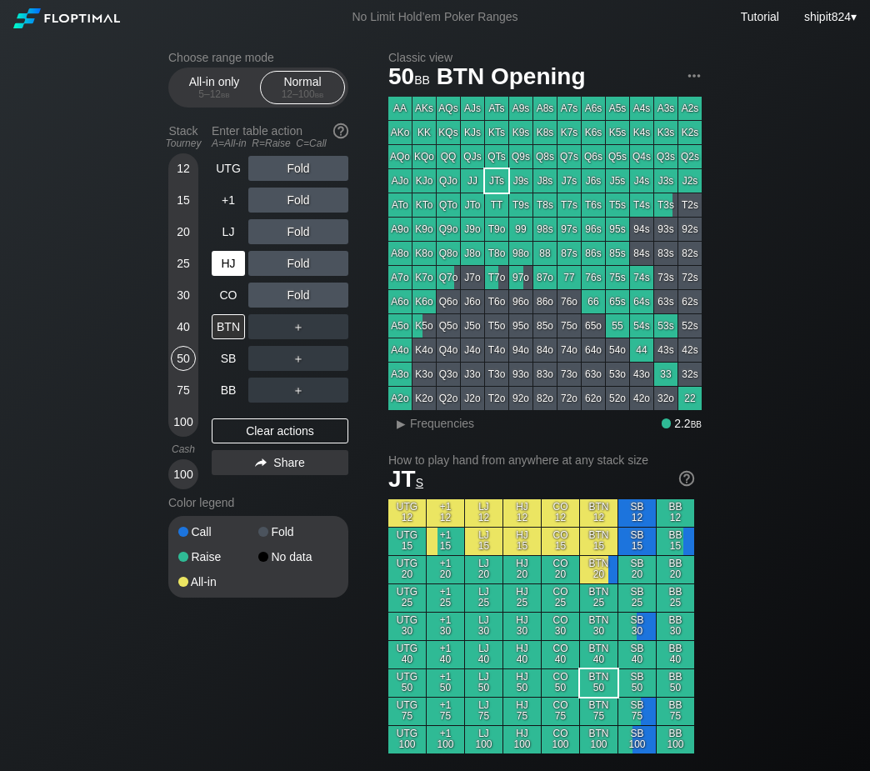
click at [238, 275] on div "HJ" at bounding box center [228, 263] width 33 height 25
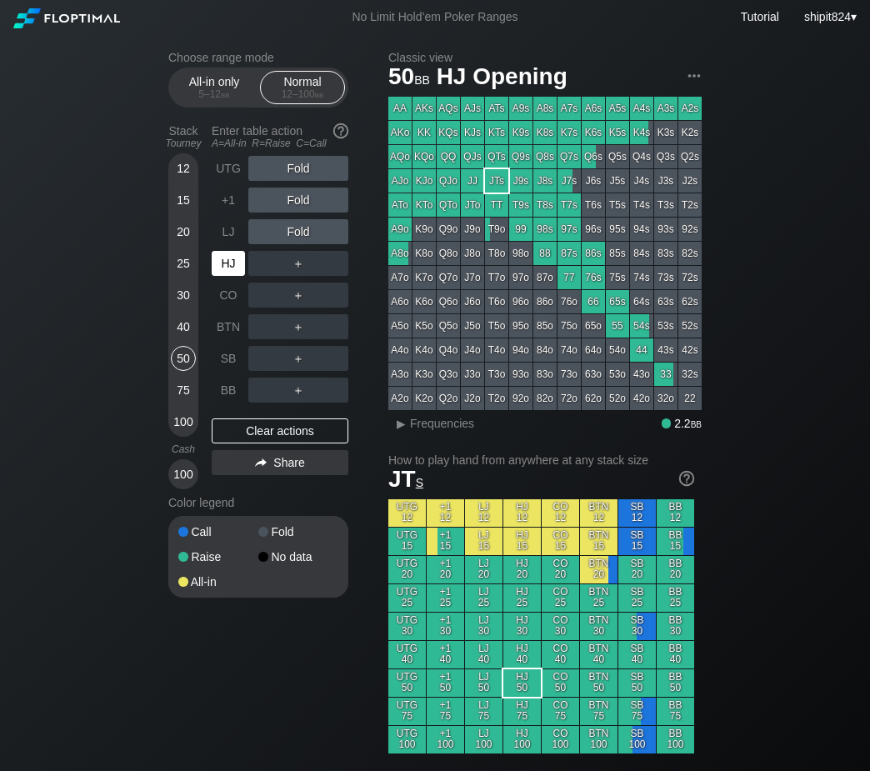
click at [238, 275] on div "HJ" at bounding box center [228, 263] width 33 height 25
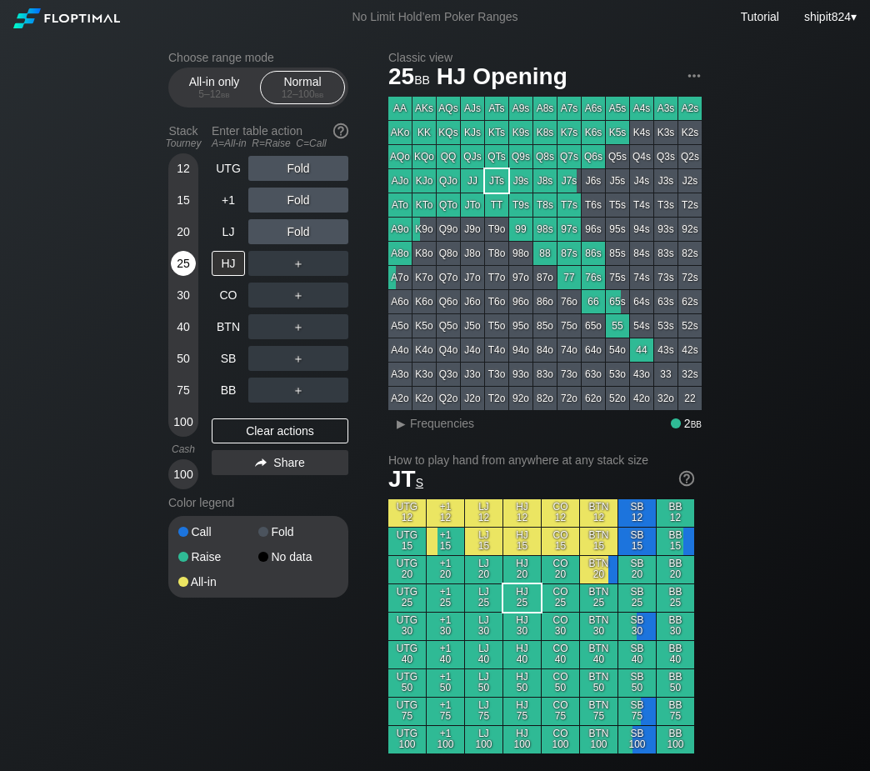
click at [186, 270] on div "25" at bounding box center [183, 263] width 25 height 25
drag, startPoint x: 184, startPoint y: 230, endPoint x: 194, endPoint y: 242, distance: 15.4
click at [185, 229] on div "20" at bounding box center [183, 231] width 25 height 25
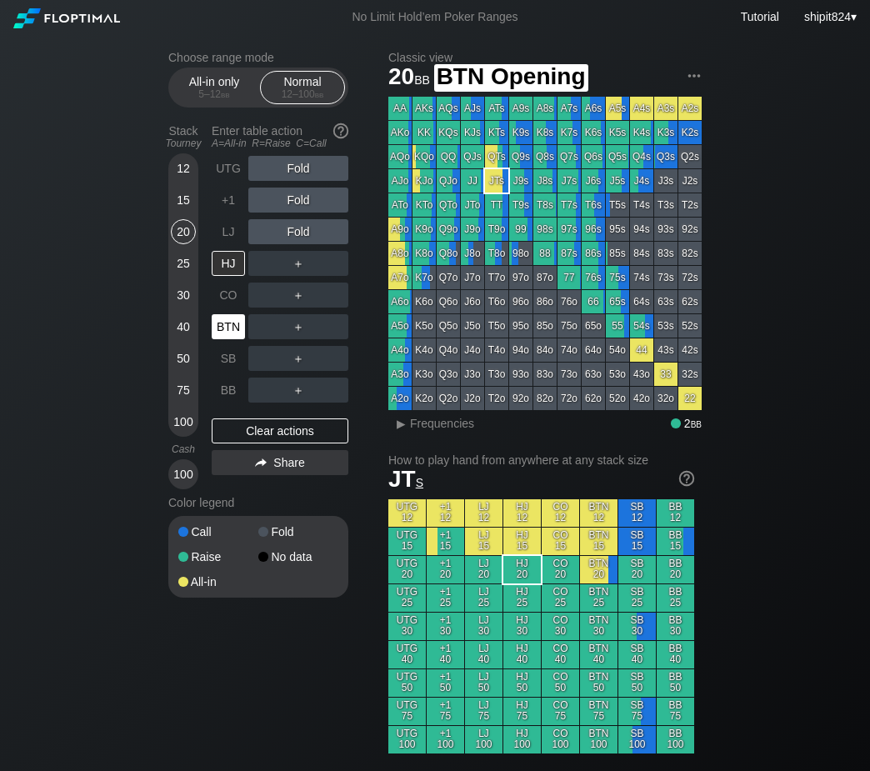
click at [239, 328] on div "BTN" at bounding box center [228, 326] width 33 height 25
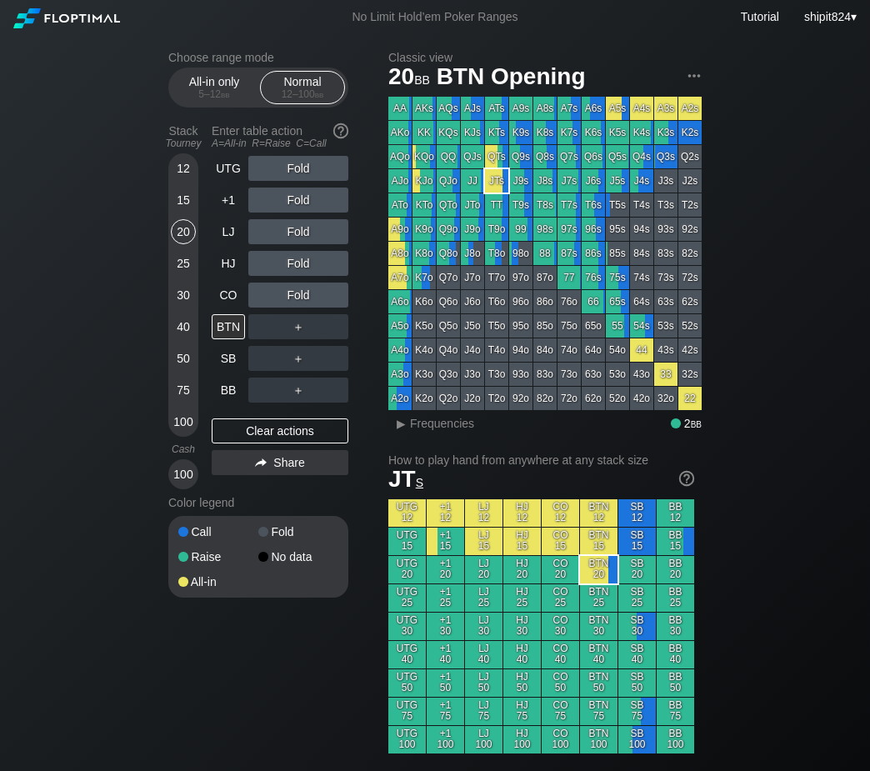
click at [285, 447] on div "UTG Fold +1 Fold LJ Fold HJ Fold CO Fold BTN ＋ SB ＋ BB ＋ Clear actions Share" at bounding box center [280, 322] width 137 height 333
click at [292, 440] on div "Clear actions" at bounding box center [280, 431] width 137 height 25
click at [186, 330] on div "40" at bounding box center [183, 326] width 25 height 25
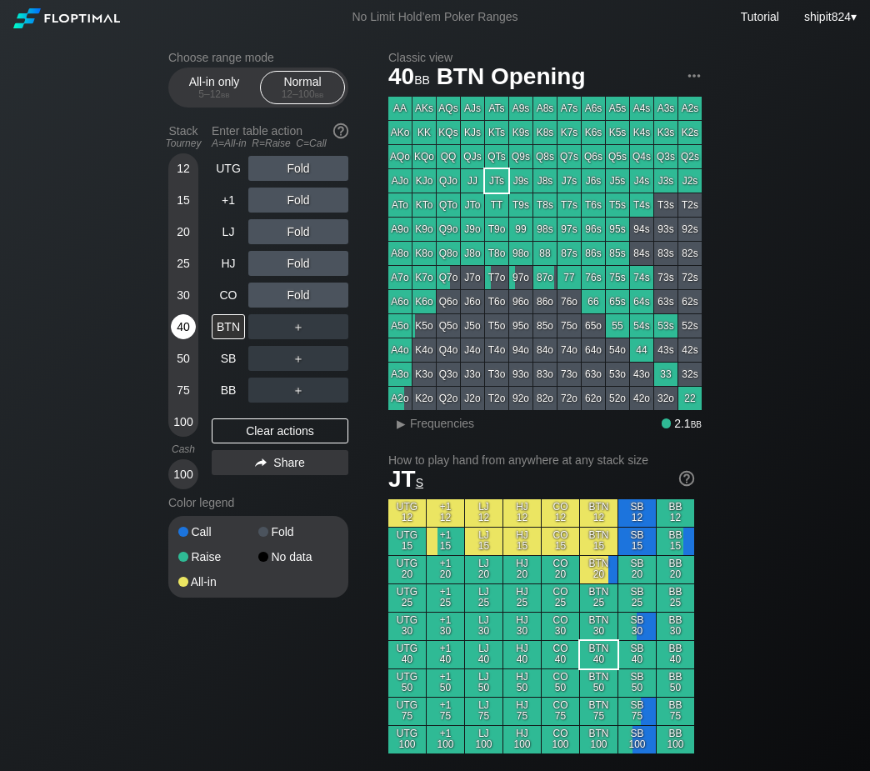
click at [186, 330] on div "40" at bounding box center [183, 326] width 25 height 25
click at [304, 297] on div "R ✕" at bounding box center [299, 295] width 33 height 25
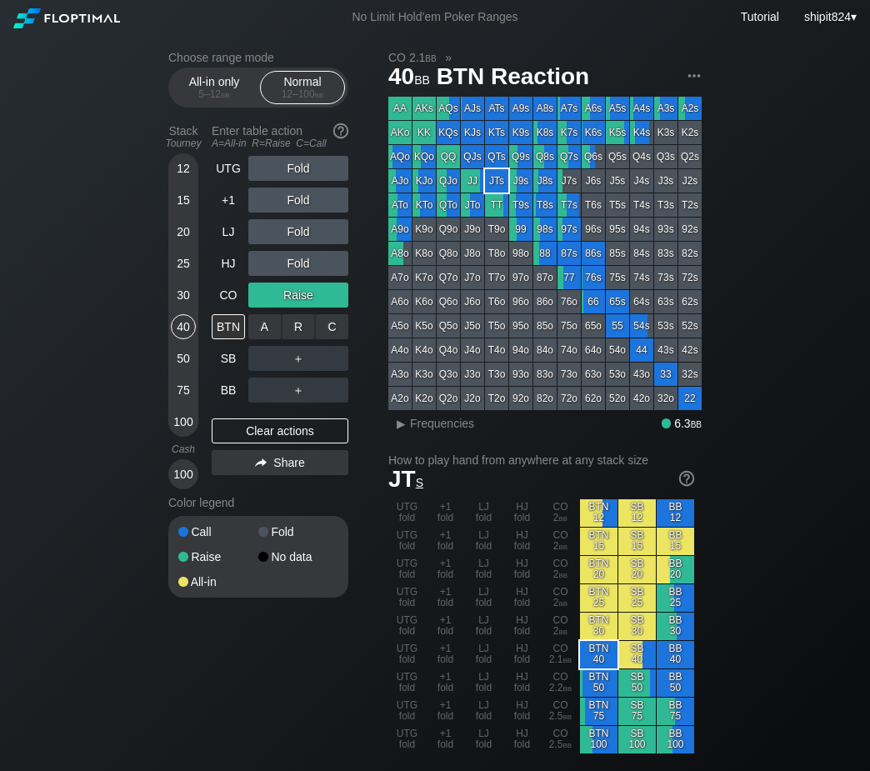
click at [338, 329] on div "C ✕" at bounding box center [332, 326] width 33 height 25
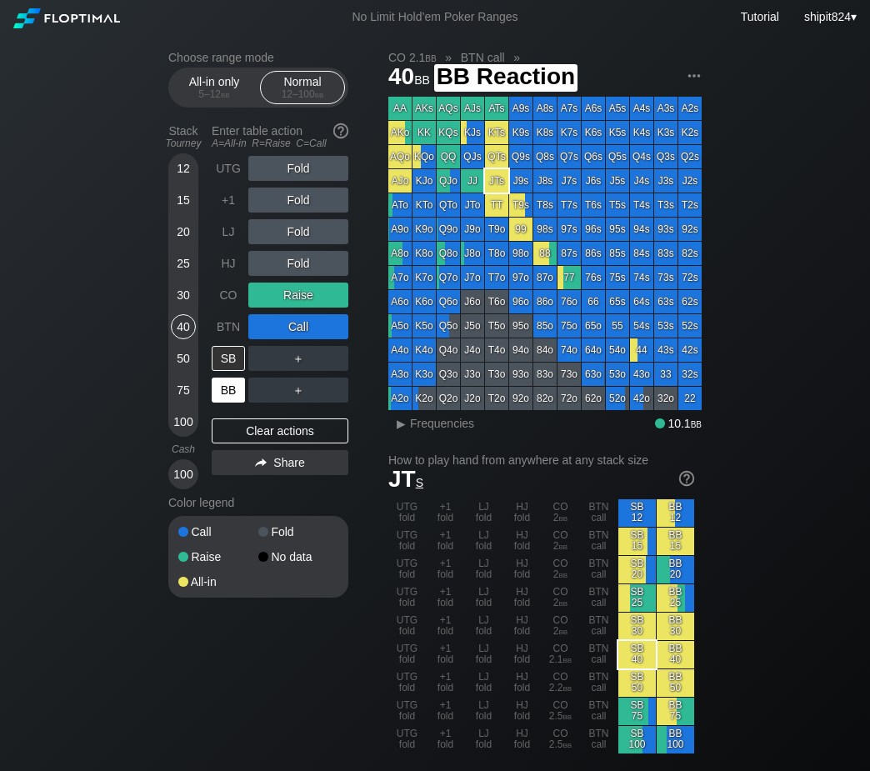
click at [228, 403] on div "BB" at bounding box center [228, 390] width 33 height 25
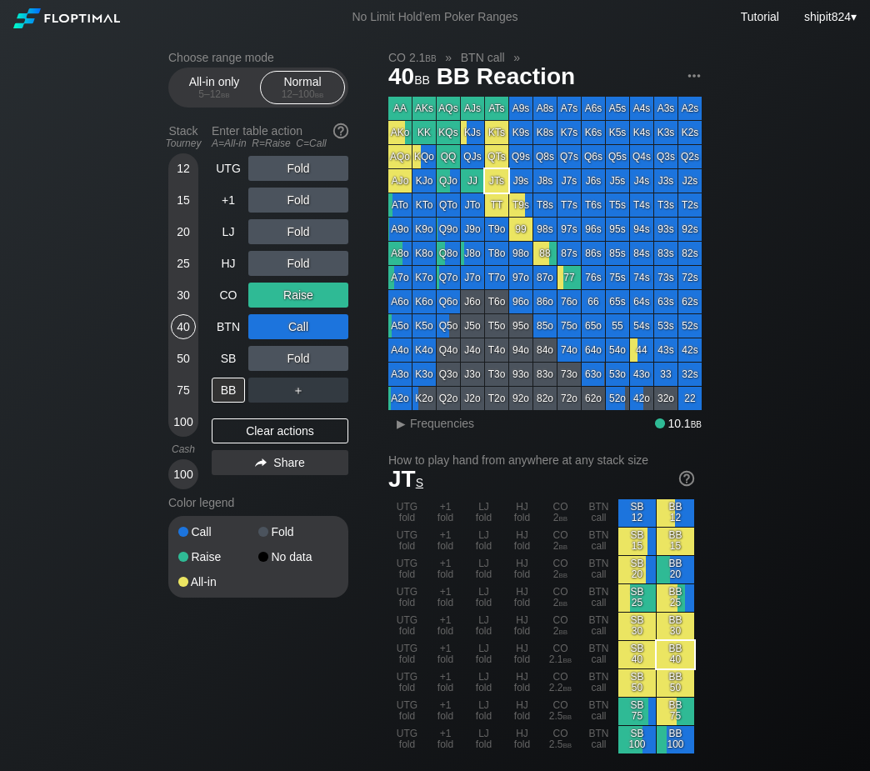
drag, startPoint x: 265, startPoint y: 427, endPoint x: 240, endPoint y: 411, distance: 29.6
click at [265, 427] on div "Clear actions" at bounding box center [280, 431] width 137 height 25
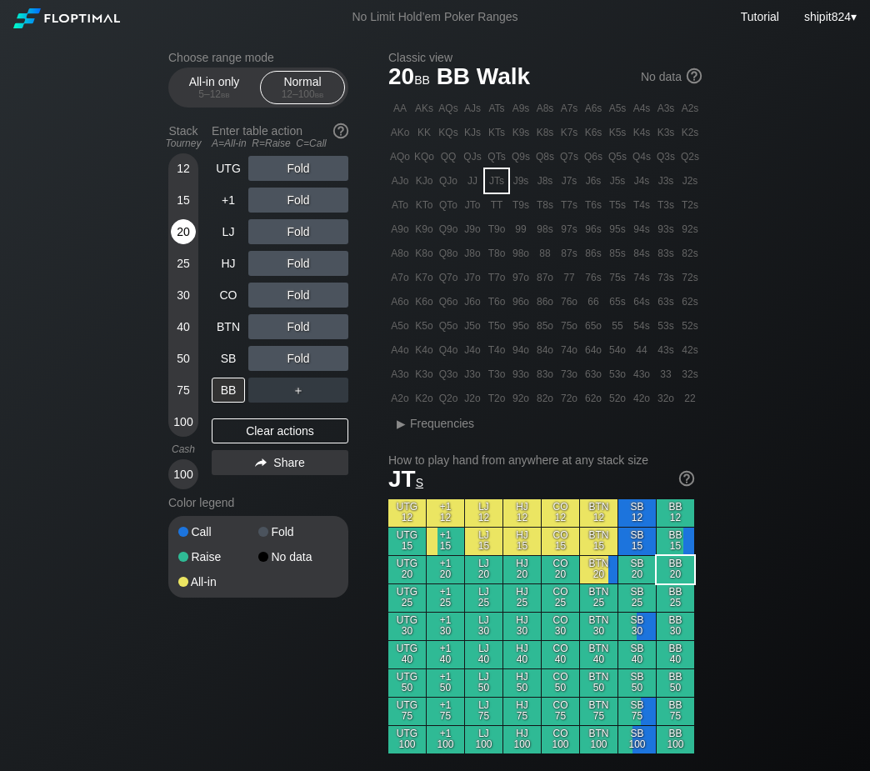
drag, startPoint x: 174, startPoint y: 232, endPoint x: 183, endPoint y: 238, distance: 10.9
click at [183, 238] on div "20" at bounding box center [183, 231] width 25 height 25
drag, startPoint x: 226, startPoint y: 398, endPoint x: 271, endPoint y: 262, distance: 143.2
click at [227, 397] on div "BB" at bounding box center [228, 390] width 33 height 25
click at [290, 175] on div "R ✕" at bounding box center [299, 168] width 33 height 25
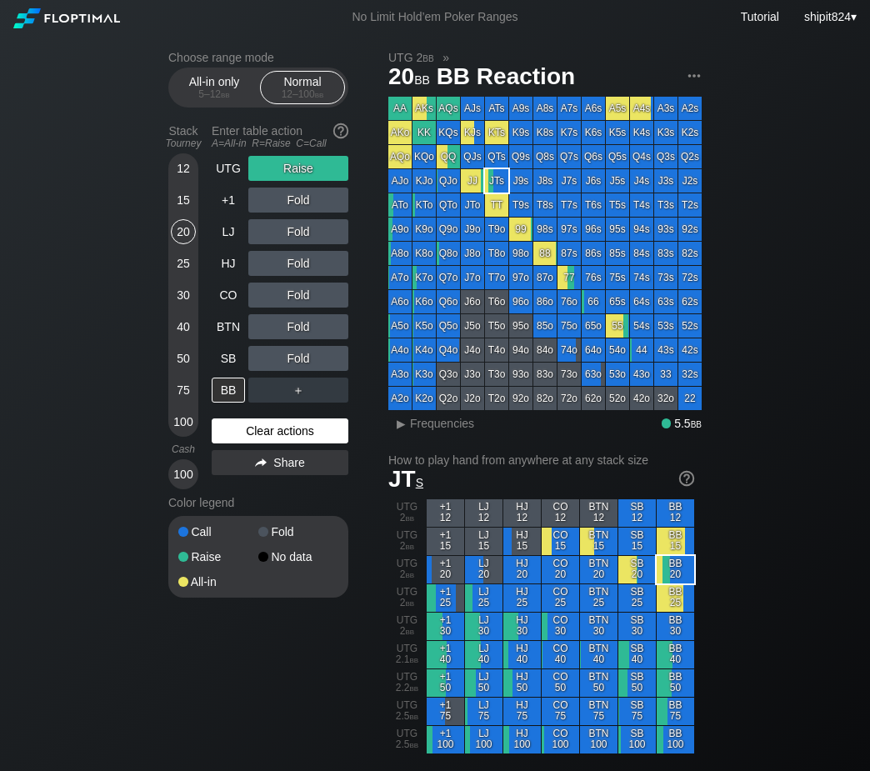
click at [281, 430] on div "Clear actions" at bounding box center [280, 431] width 137 height 25
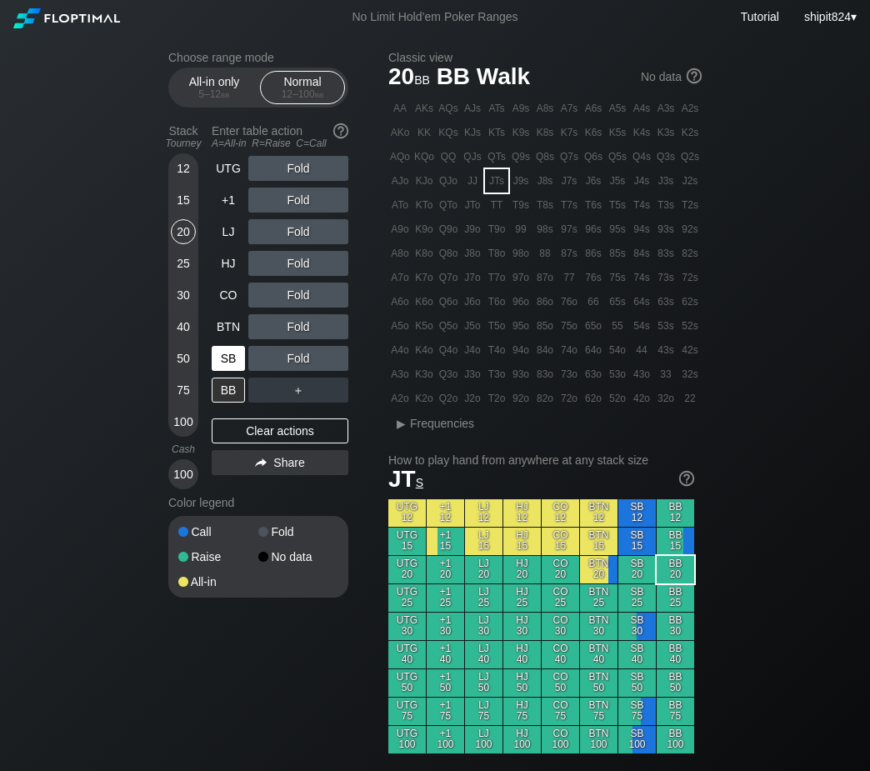
click at [235, 370] on div "SB" at bounding box center [228, 358] width 33 height 25
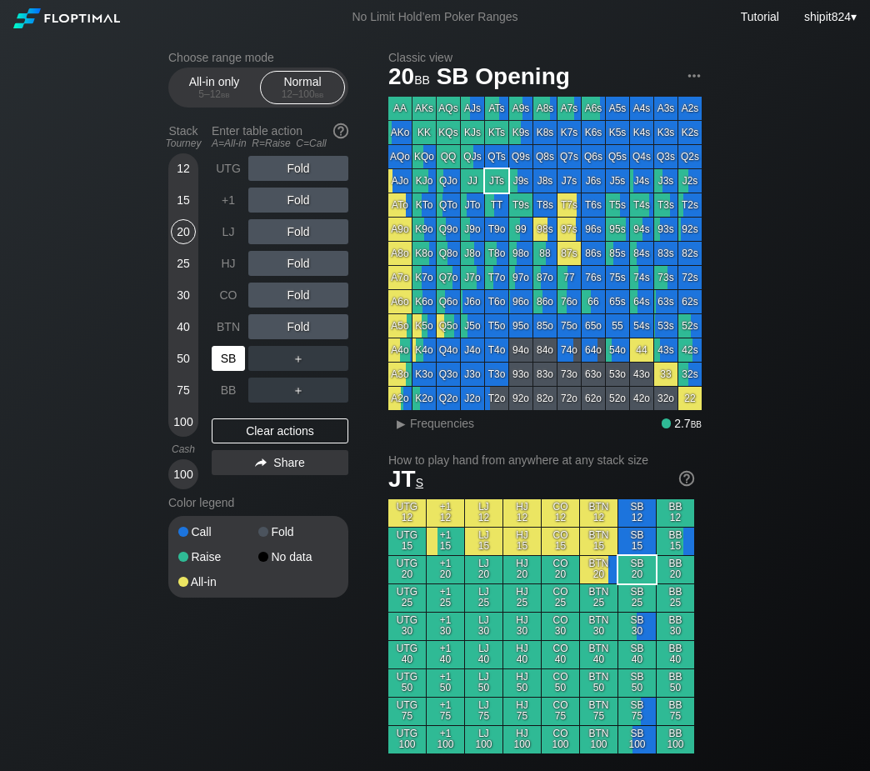
click at [233, 367] on div "SB" at bounding box center [228, 358] width 33 height 25
click at [303, 170] on div "R ✕" at bounding box center [299, 168] width 33 height 25
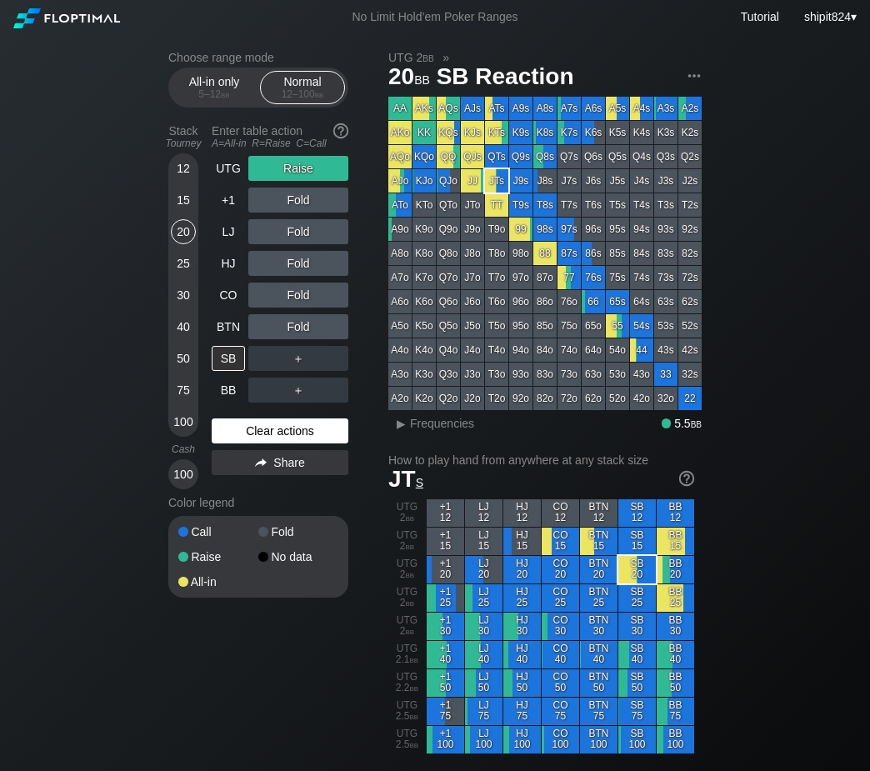
click at [261, 424] on div "Clear actions" at bounding box center [280, 431] width 137 height 25
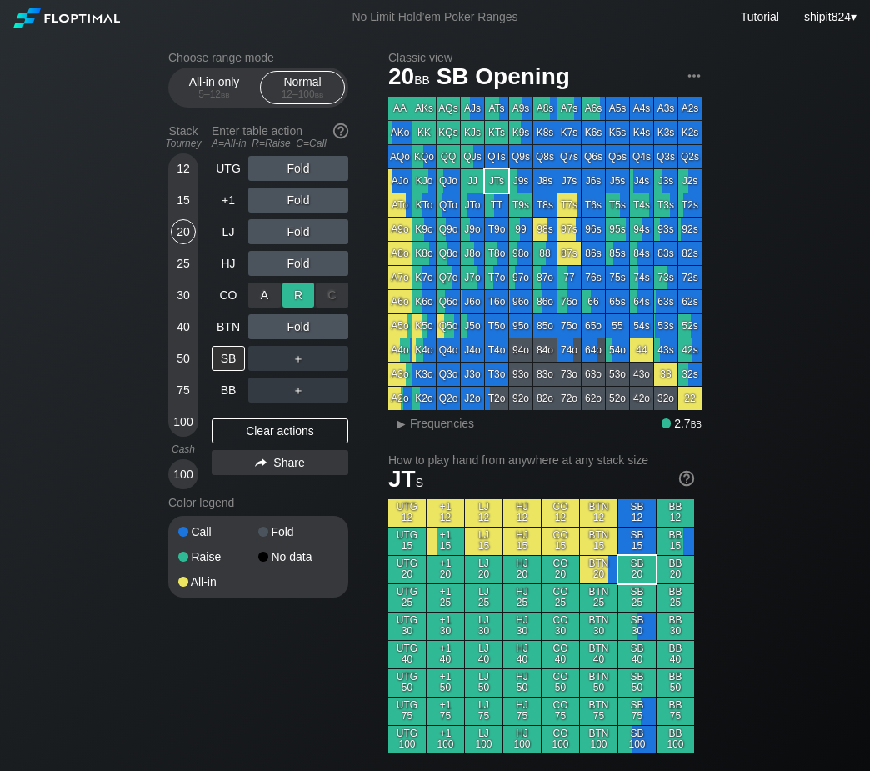
click at [304, 298] on div "R ✕" at bounding box center [299, 295] width 33 height 25
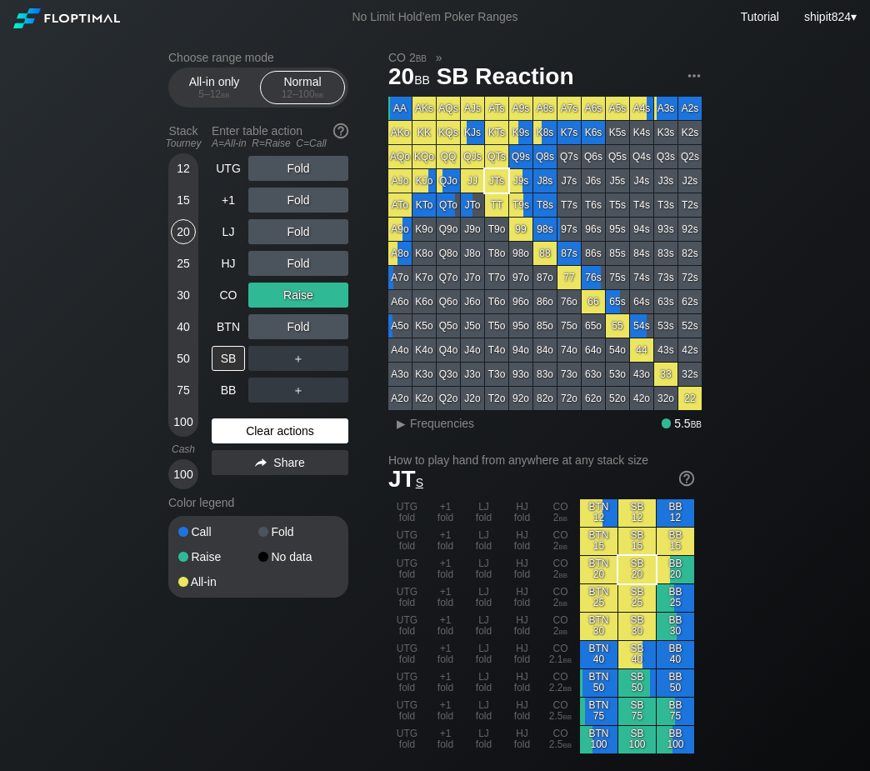
click at [313, 442] on div "Clear actions" at bounding box center [280, 431] width 137 height 25
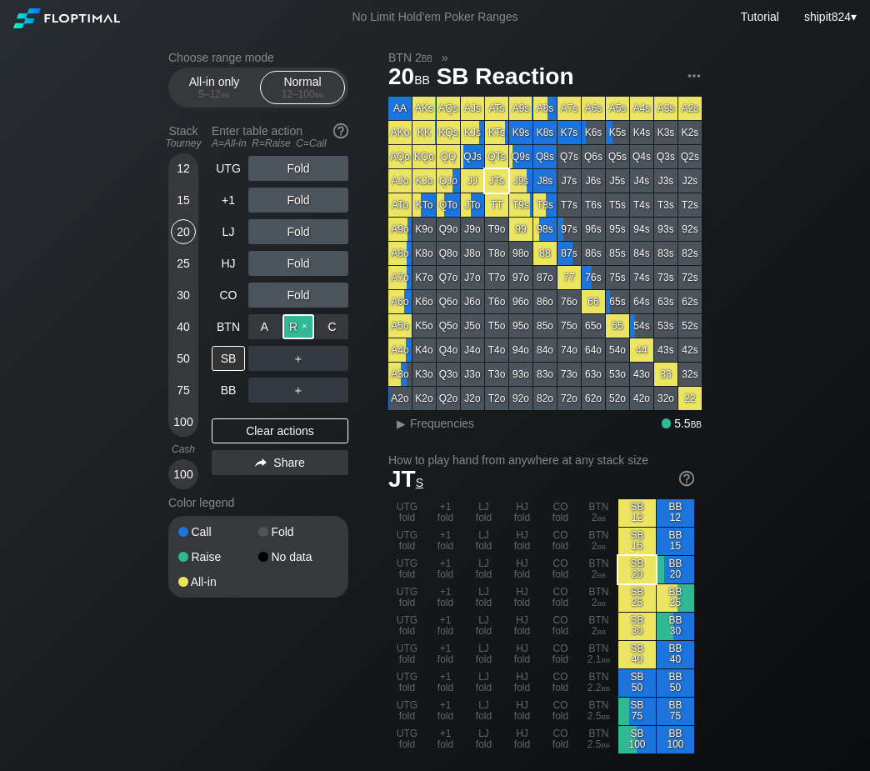
click at [294, 329] on div "R ✕" at bounding box center [299, 326] width 33 height 25
click at [308, 429] on div "Clear actions" at bounding box center [280, 431] width 137 height 25
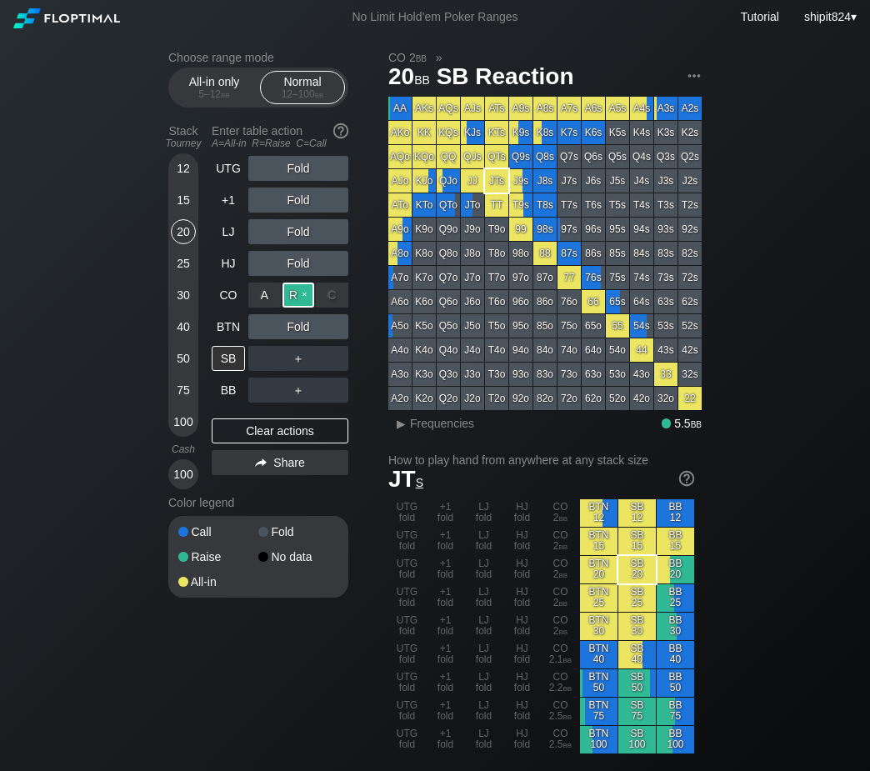
drag, startPoint x: 302, startPoint y: 300, endPoint x: 313, endPoint y: 308, distance: 13.7
click at [302, 301] on div "R ✕" at bounding box center [299, 295] width 33 height 25
click at [339, 328] on div "C ✕" at bounding box center [332, 326] width 33 height 25
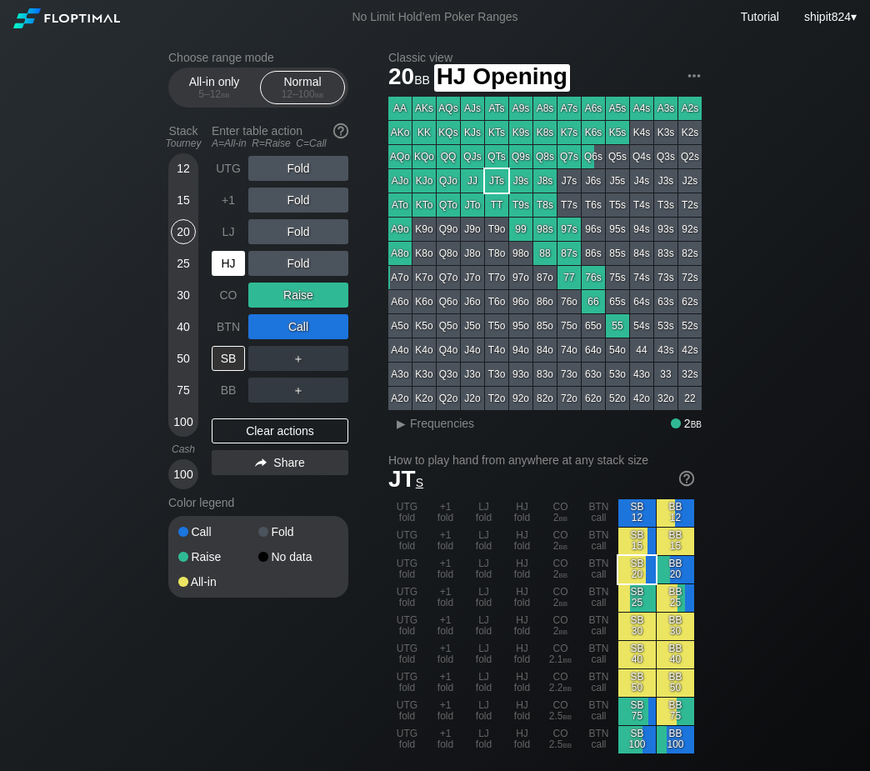
drag, startPoint x: 229, startPoint y: 266, endPoint x: 240, endPoint y: 414, distance: 148.8
click at [230, 267] on div "HJ" at bounding box center [228, 263] width 33 height 25
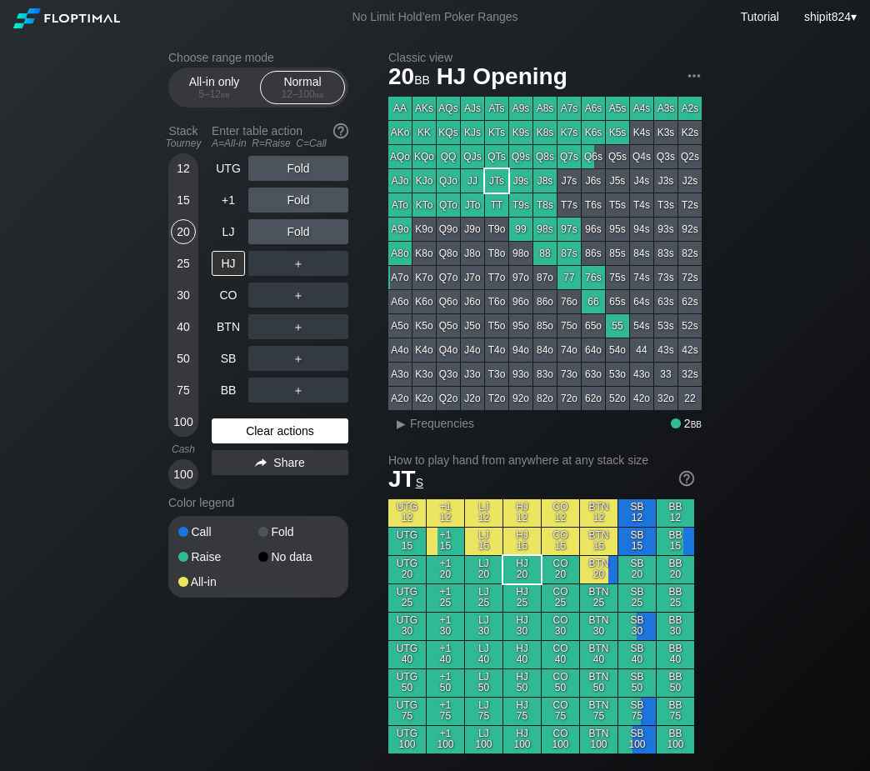
click at [253, 425] on div "Clear actions" at bounding box center [280, 431] width 137 height 25
click at [225, 255] on div "HJ" at bounding box center [228, 263] width 33 height 25
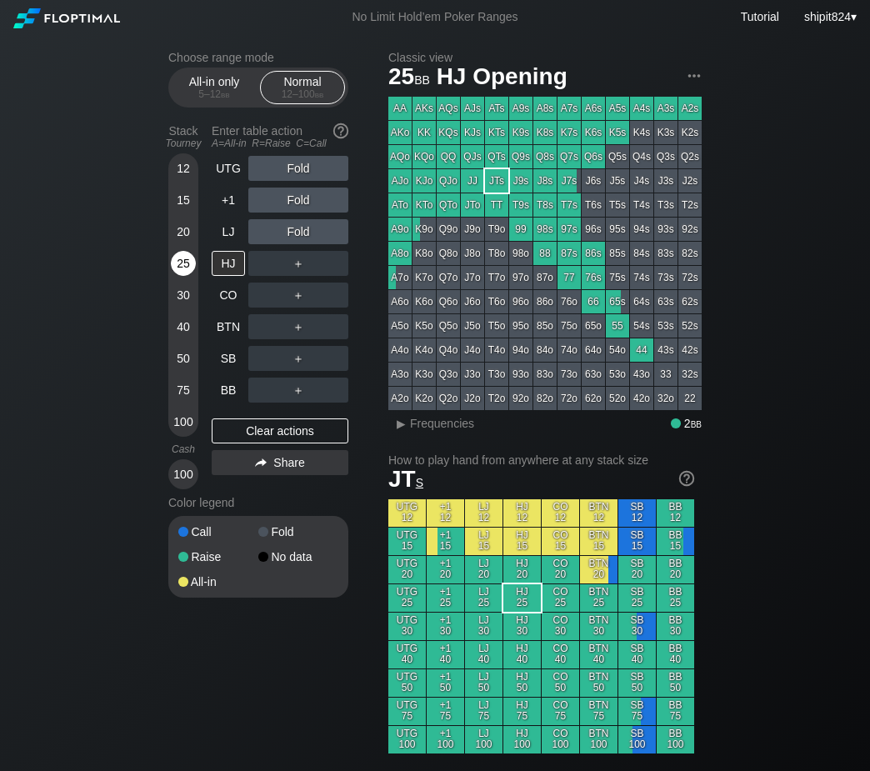
click at [180, 271] on div "25" at bounding box center [183, 263] width 25 height 25
click at [250, 444] on div "Clear actions" at bounding box center [280, 431] width 137 height 25
click at [251, 441] on div "Clear actions" at bounding box center [280, 431] width 137 height 25
click at [251, 440] on div "Clear actions" at bounding box center [280, 431] width 137 height 25
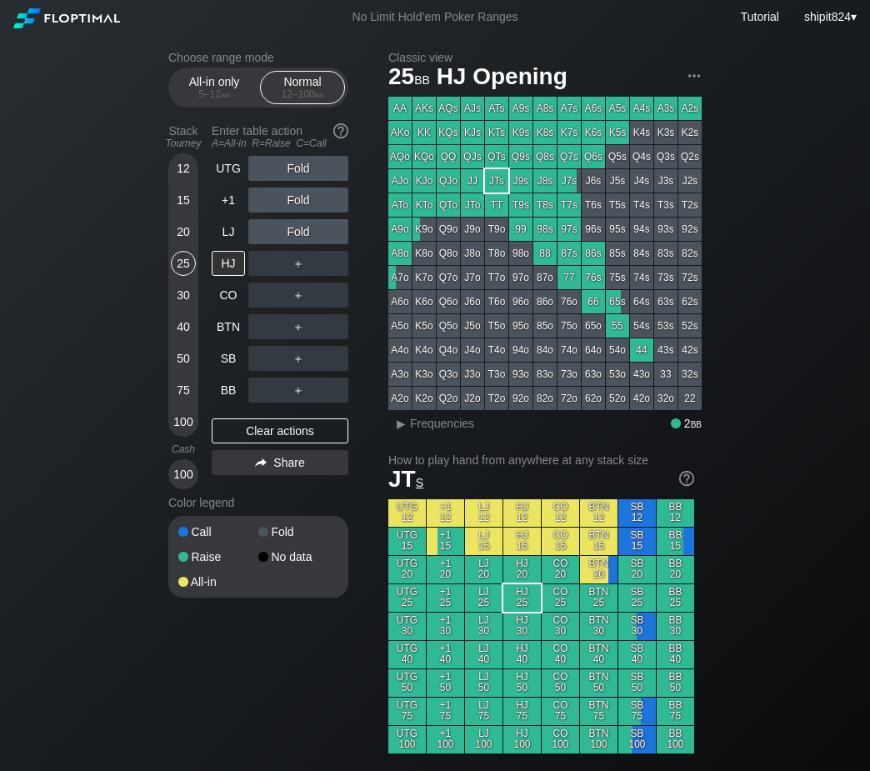
drag, startPoint x: 251, startPoint y: 439, endPoint x: 280, endPoint y: 394, distance: 53.7
click at [251, 439] on div "Clear actions" at bounding box center [280, 431] width 137 height 25
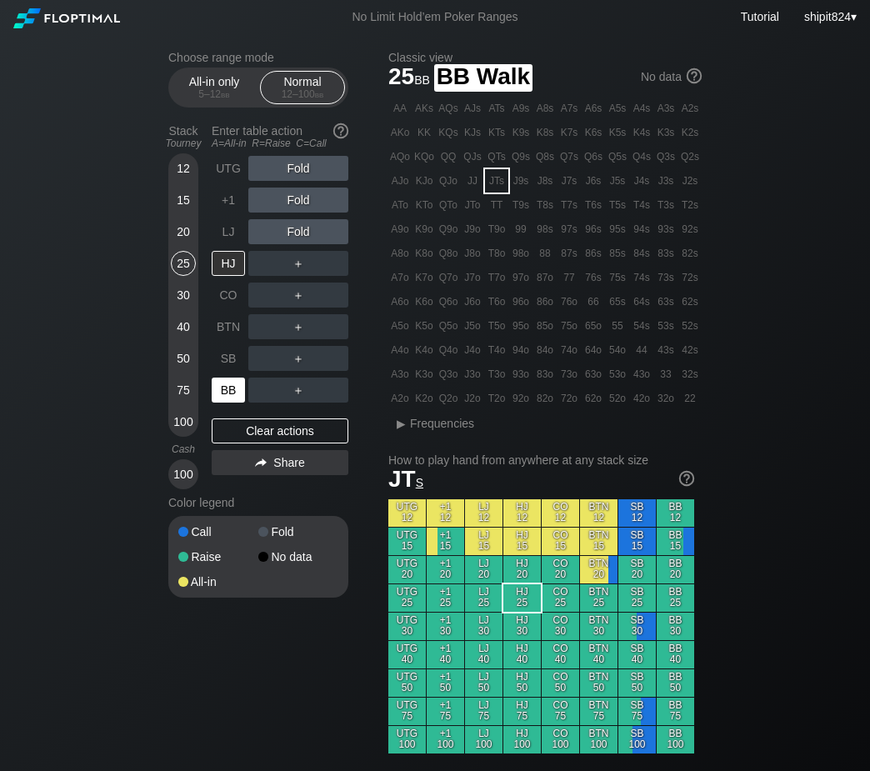
click at [226, 388] on div "BB" at bounding box center [228, 390] width 33 height 25
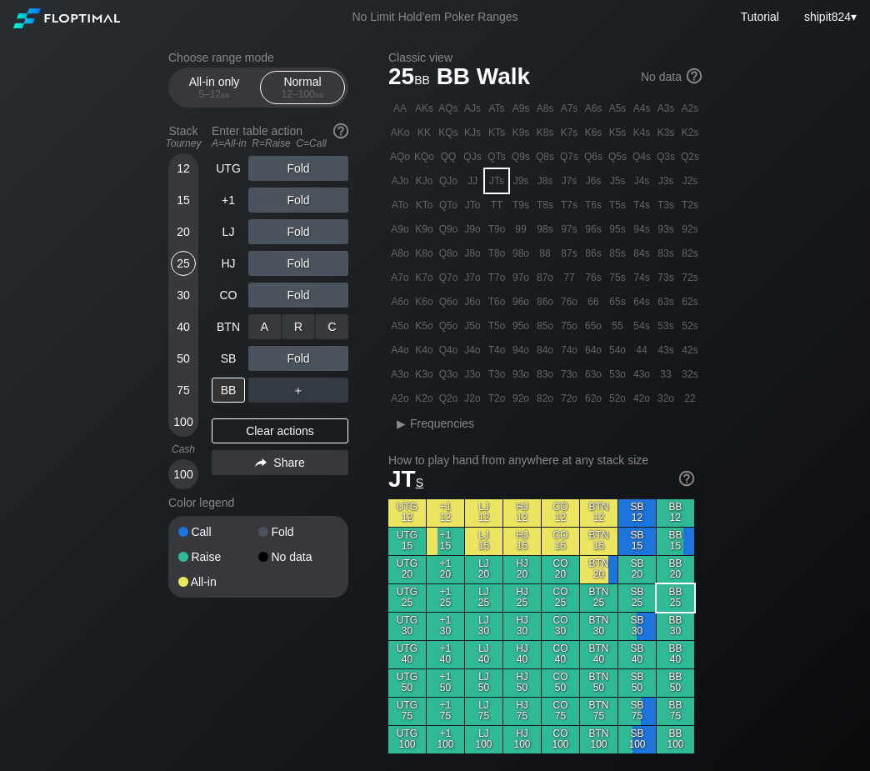
click at [295, 327] on div "R ✕" at bounding box center [299, 326] width 33 height 25
